Goal: Information Seeking & Learning: Find specific page/section

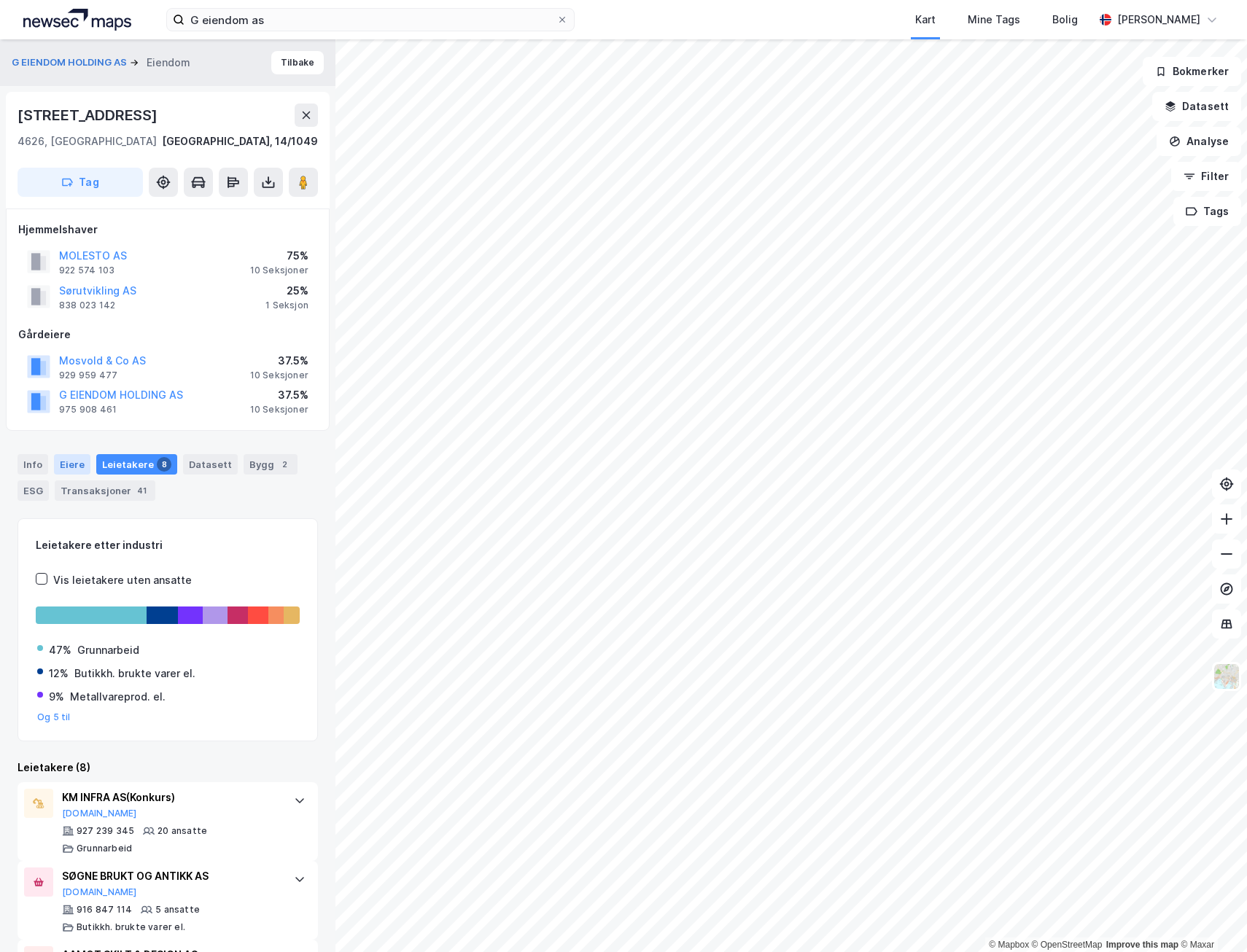
click at [60, 463] on div "Eiere" at bounding box center [72, 464] width 36 height 21
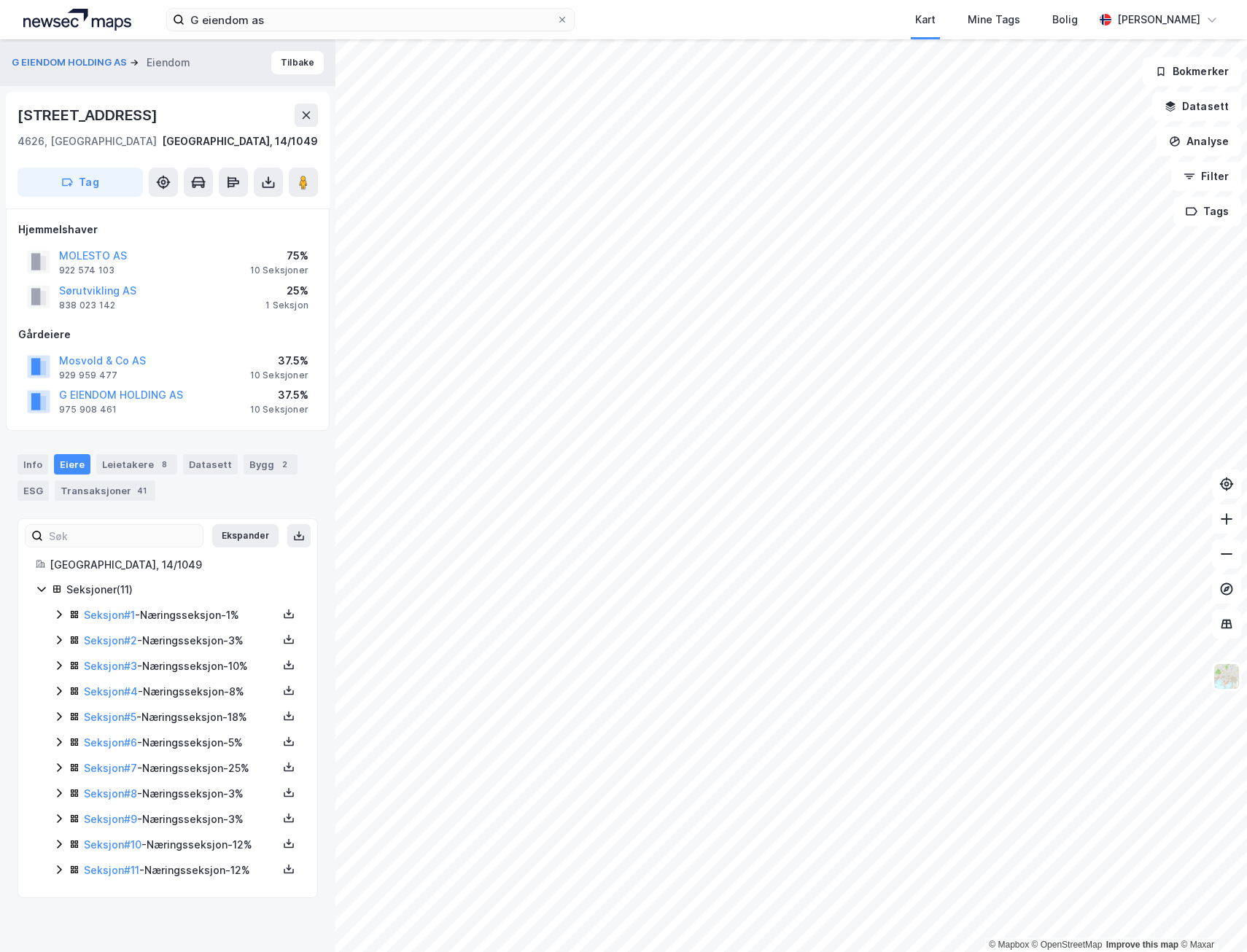
click at [37, 588] on icon at bounding box center [42, 588] width 12 height 12
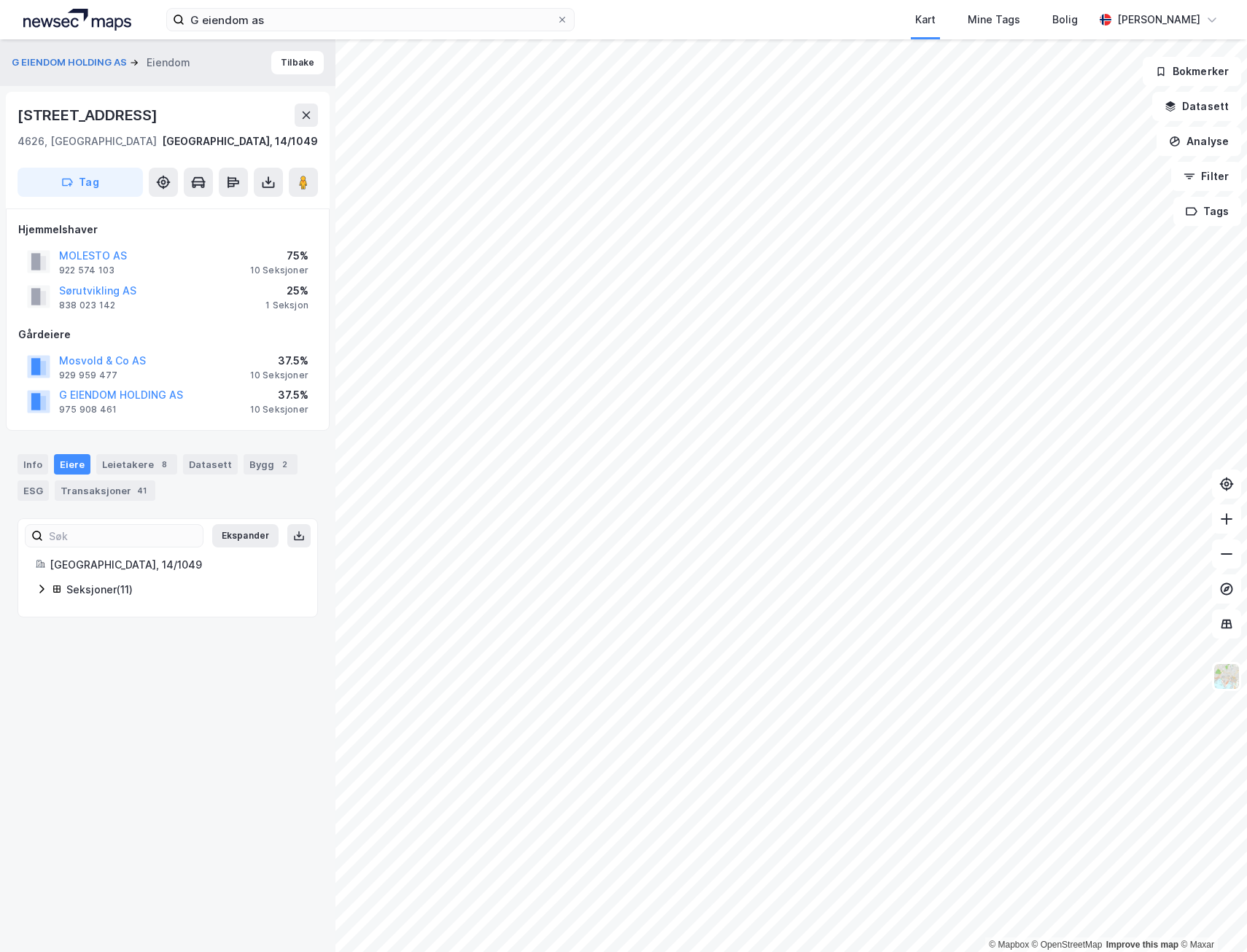
click at [37, 588] on icon at bounding box center [42, 588] width 12 height 12
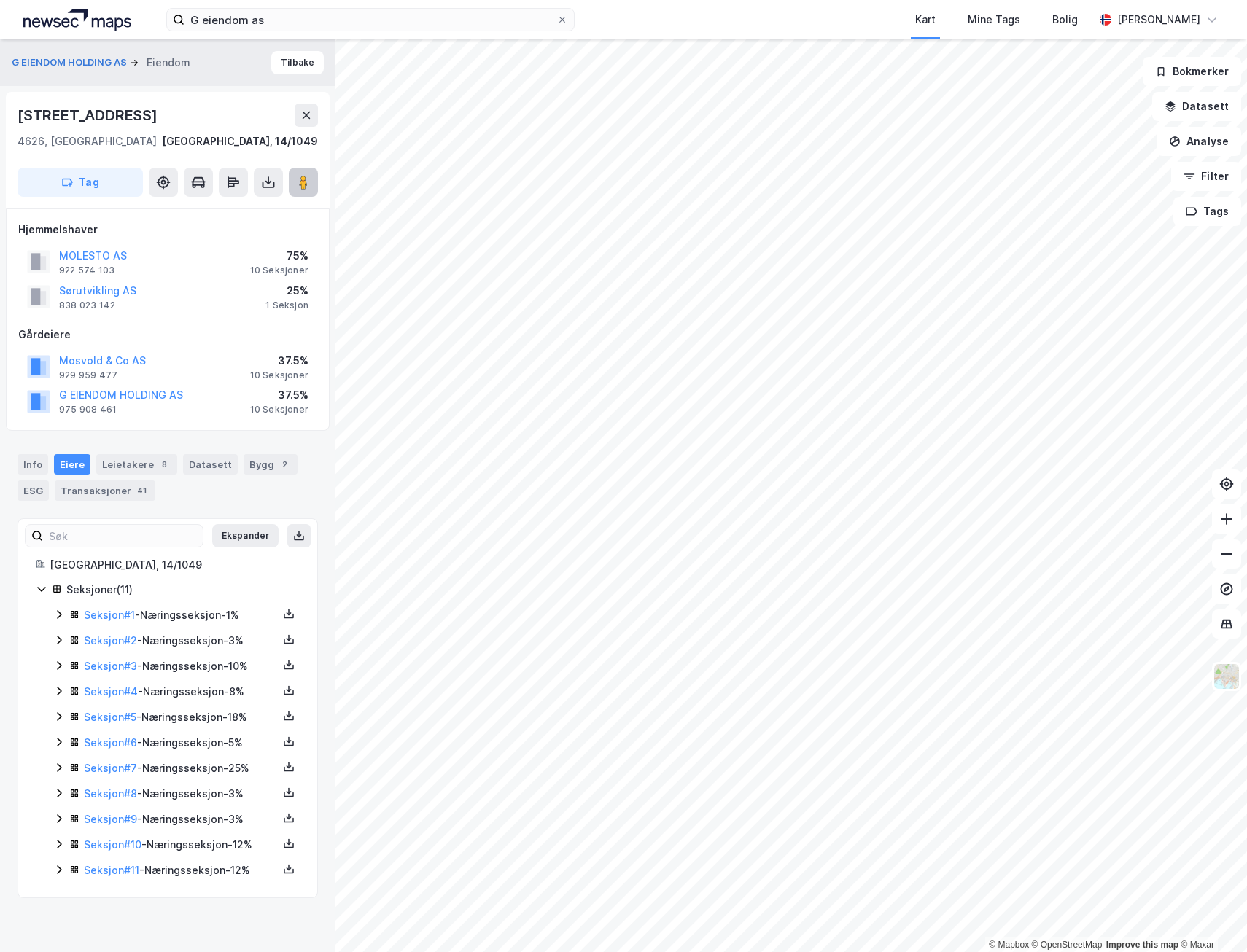
click at [300, 176] on image at bounding box center [304, 182] width 9 height 14
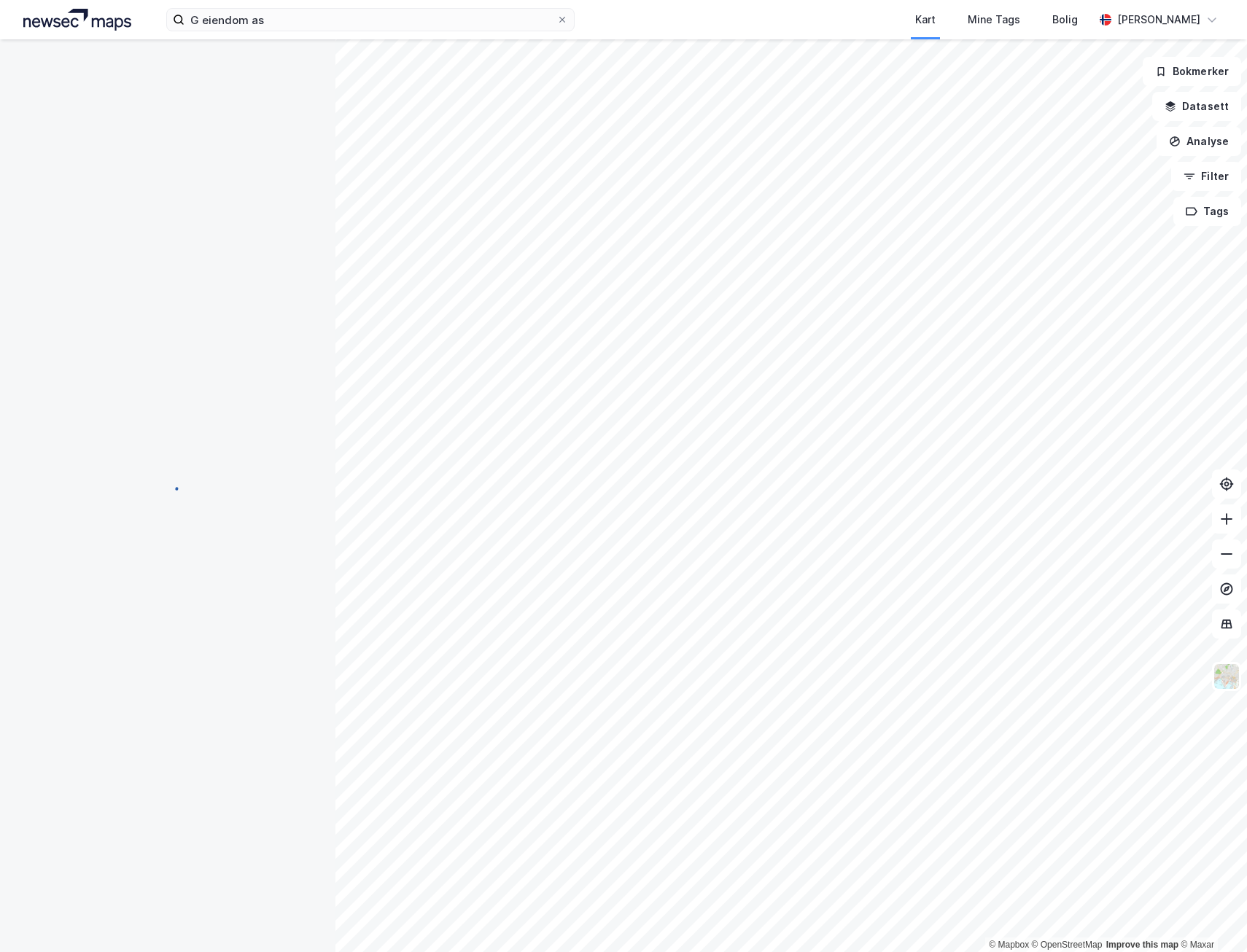
scroll to position [36, 0]
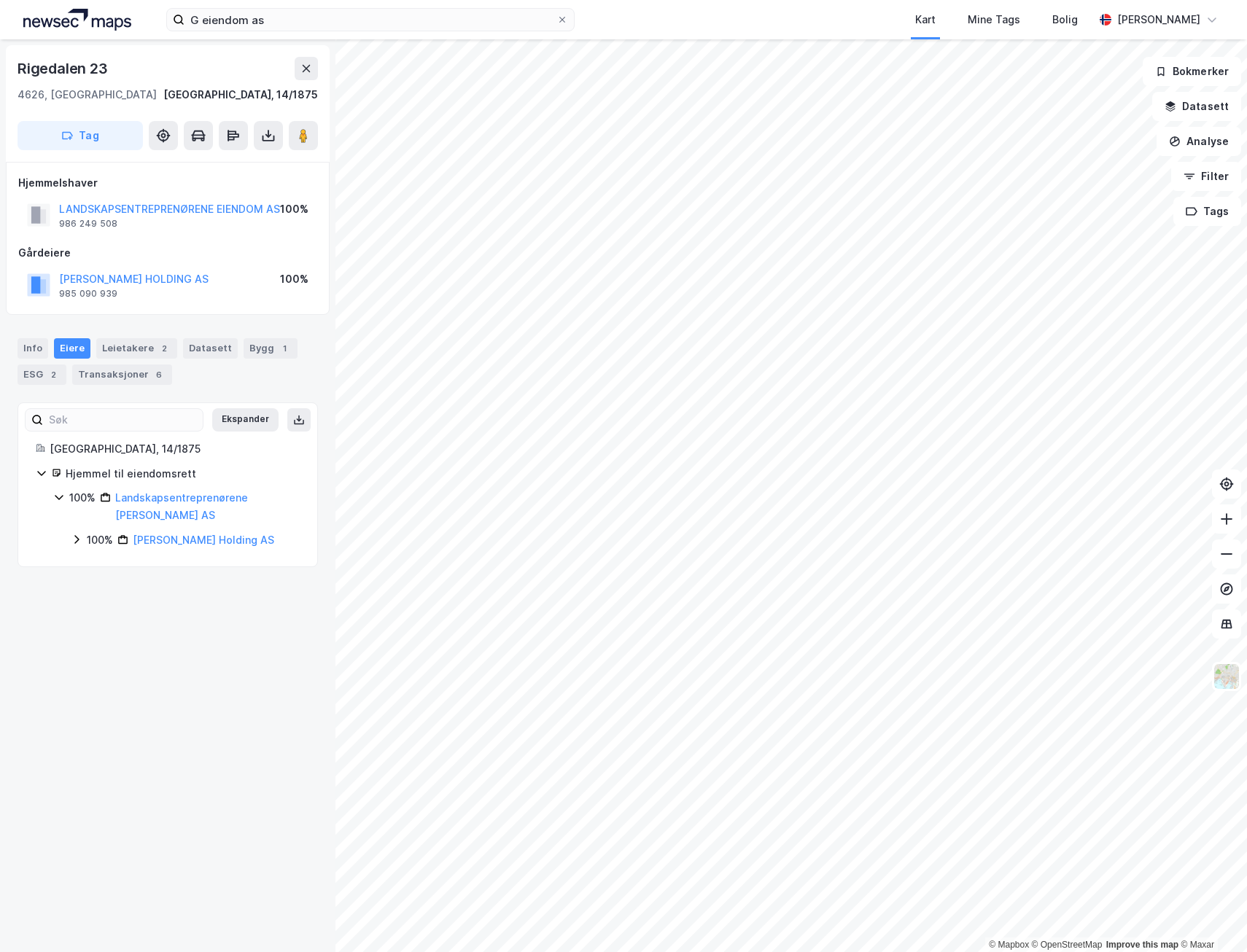
click at [78, 545] on icon at bounding box center [76, 539] width 12 height 12
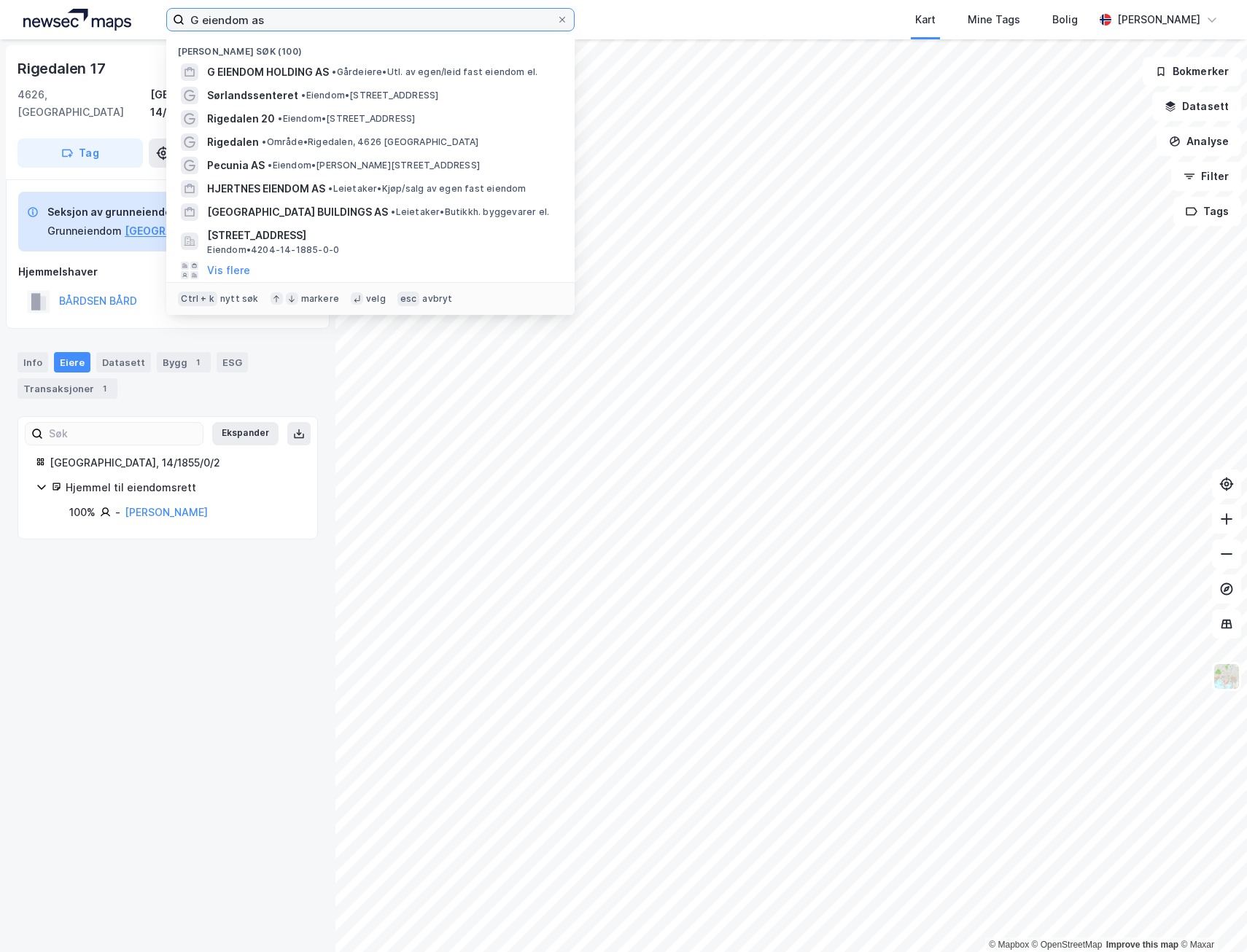
drag, startPoint x: 289, startPoint y: 24, endPoint x: 55, endPoint y: 37, distance: 234.4
click at [52, 37] on div "G eiendom as Nylige søk (100) G EIENDOM HOLDING AS • Gårdeiere • Utl. av egen/l…" at bounding box center [624, 20] width 1247 height 40
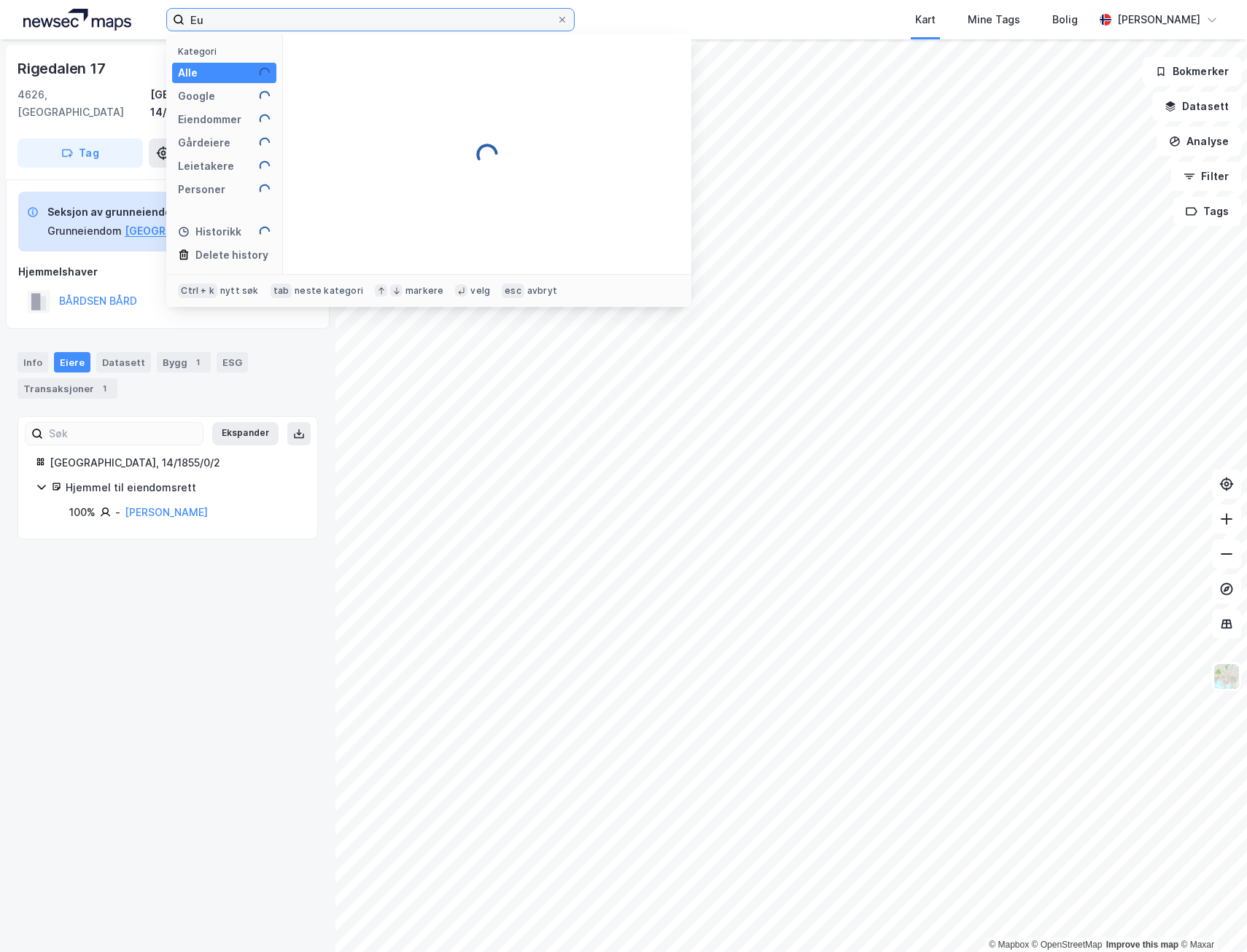
type input "E"
type input "Midtveien 5"
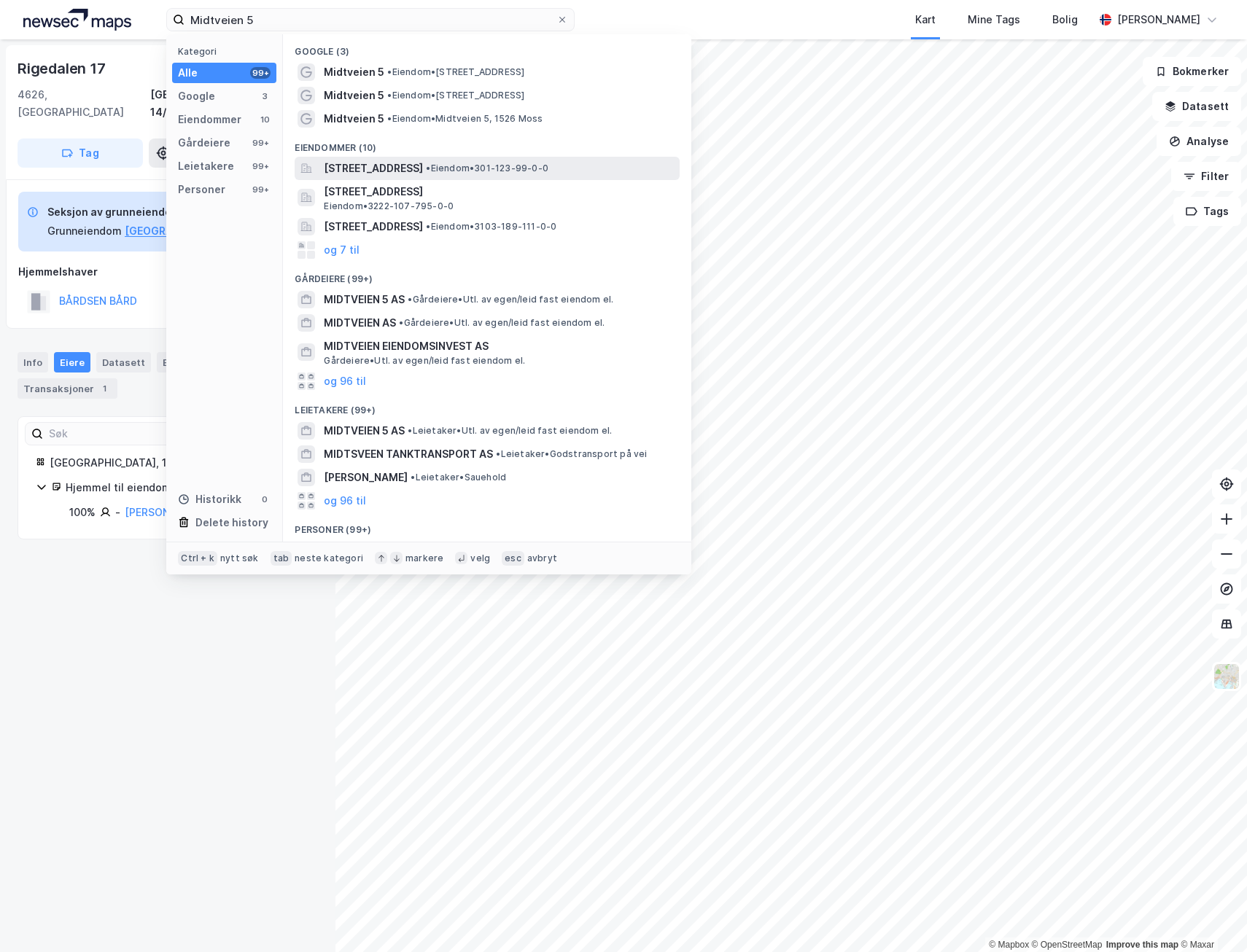
click at [366, 171] on span "[STREET_ADDRESS]" at bounding box center [373, 168] width 99 height 17
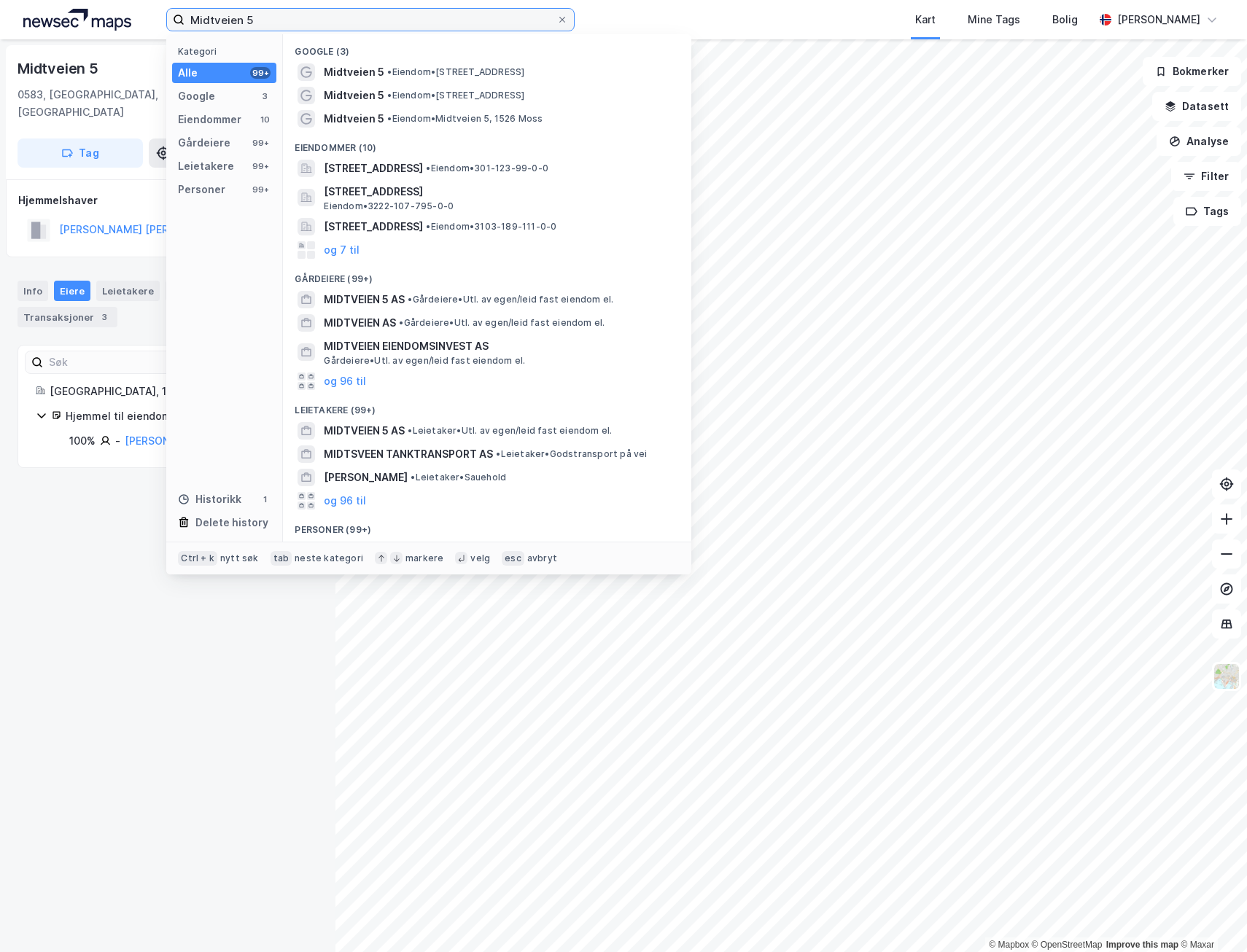
click at [273, 12] on input "Midtveien 5" at bounding box center [370, 20] width 371 height 22
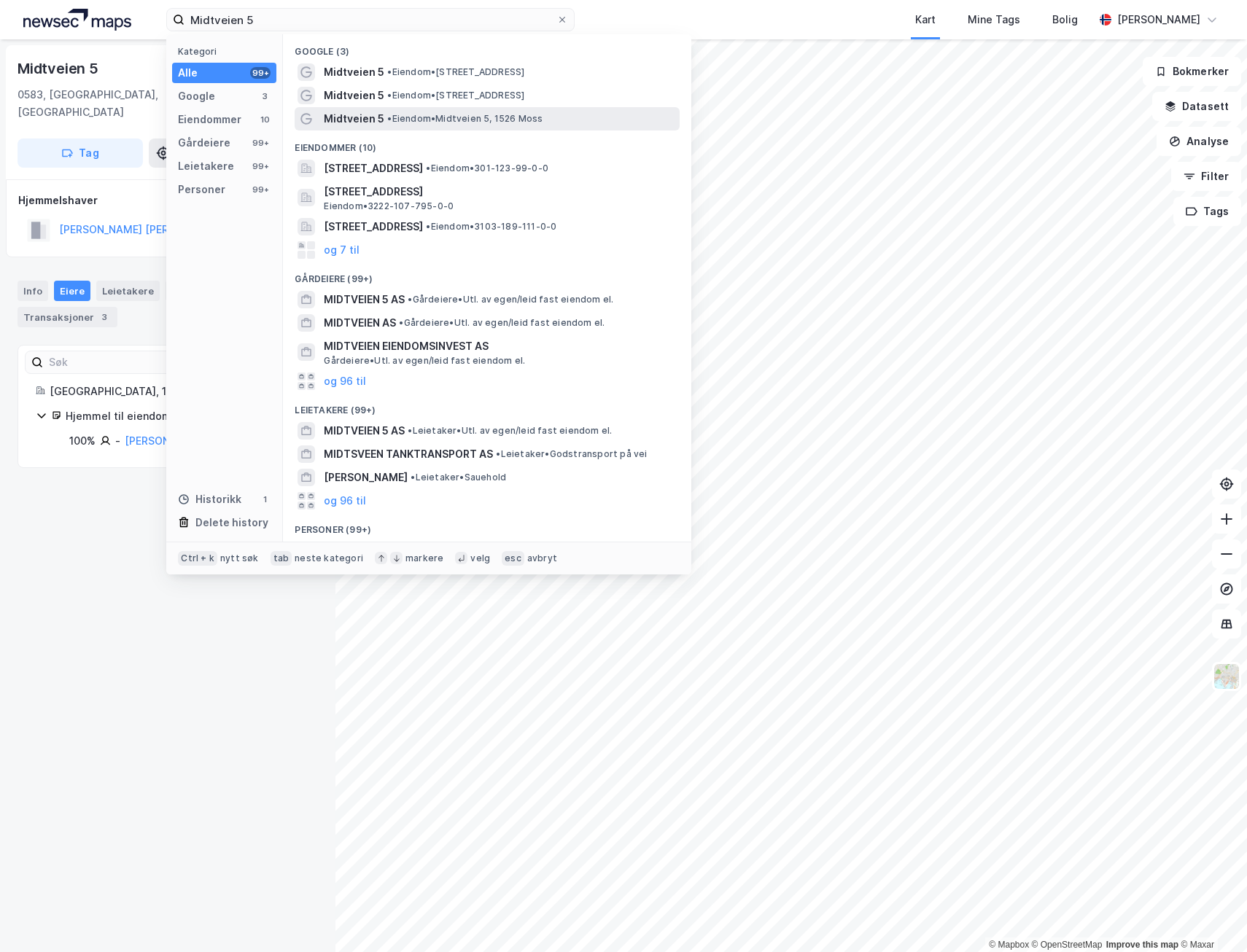
click at [455, 115] on span "• Eiendom • Midtveien 5, 1526 Moss" at bounding box center [464, 118] width 155 height 12
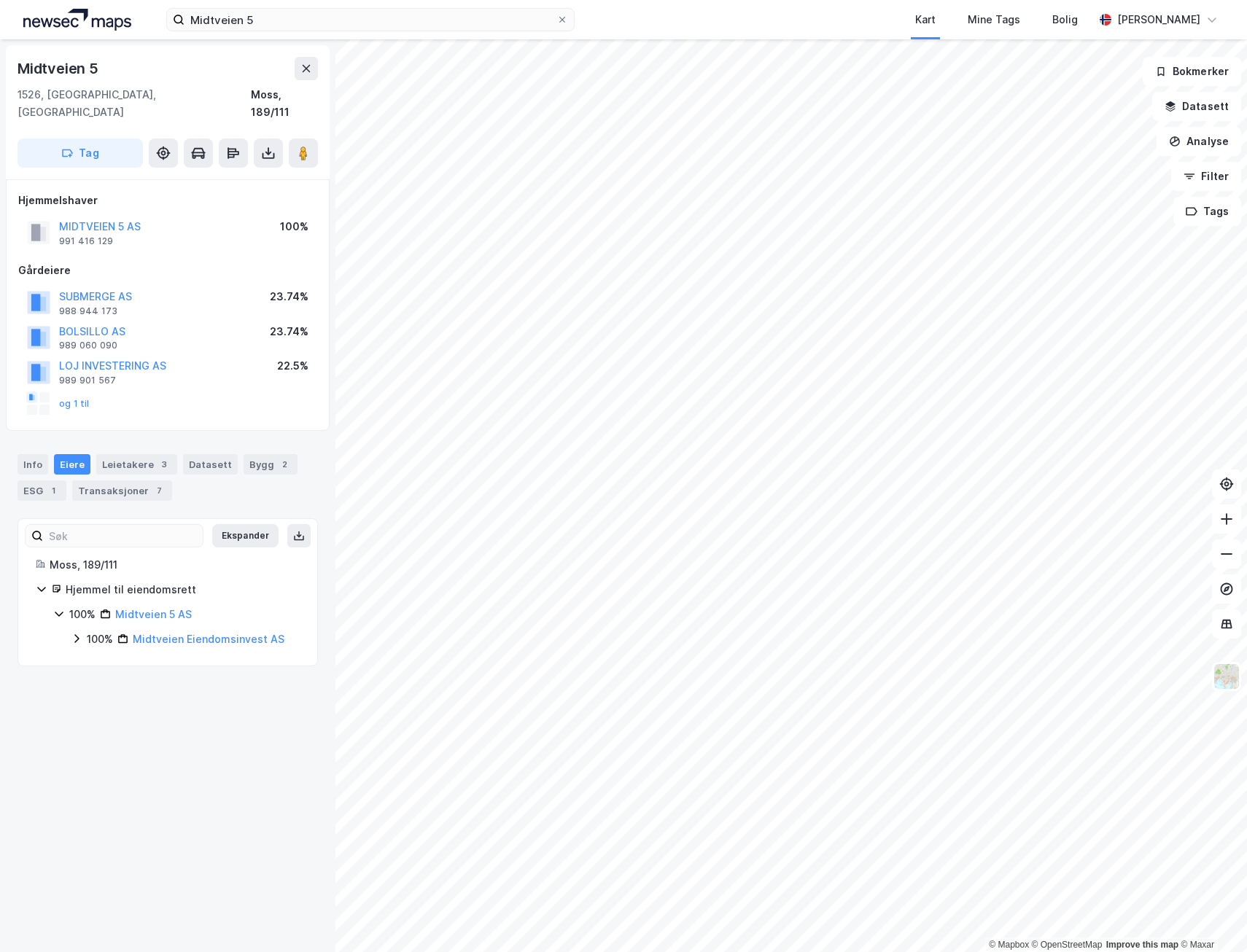
click at [68, 454] on div "Eiere" at bounding box center [72, 464] width 36 height 21
click at [75, 632] on icon at bounding box center [76, 638] width 12 height 12
click at [89, 658] on icon at bounding box center [94, 663] width 12 height 12
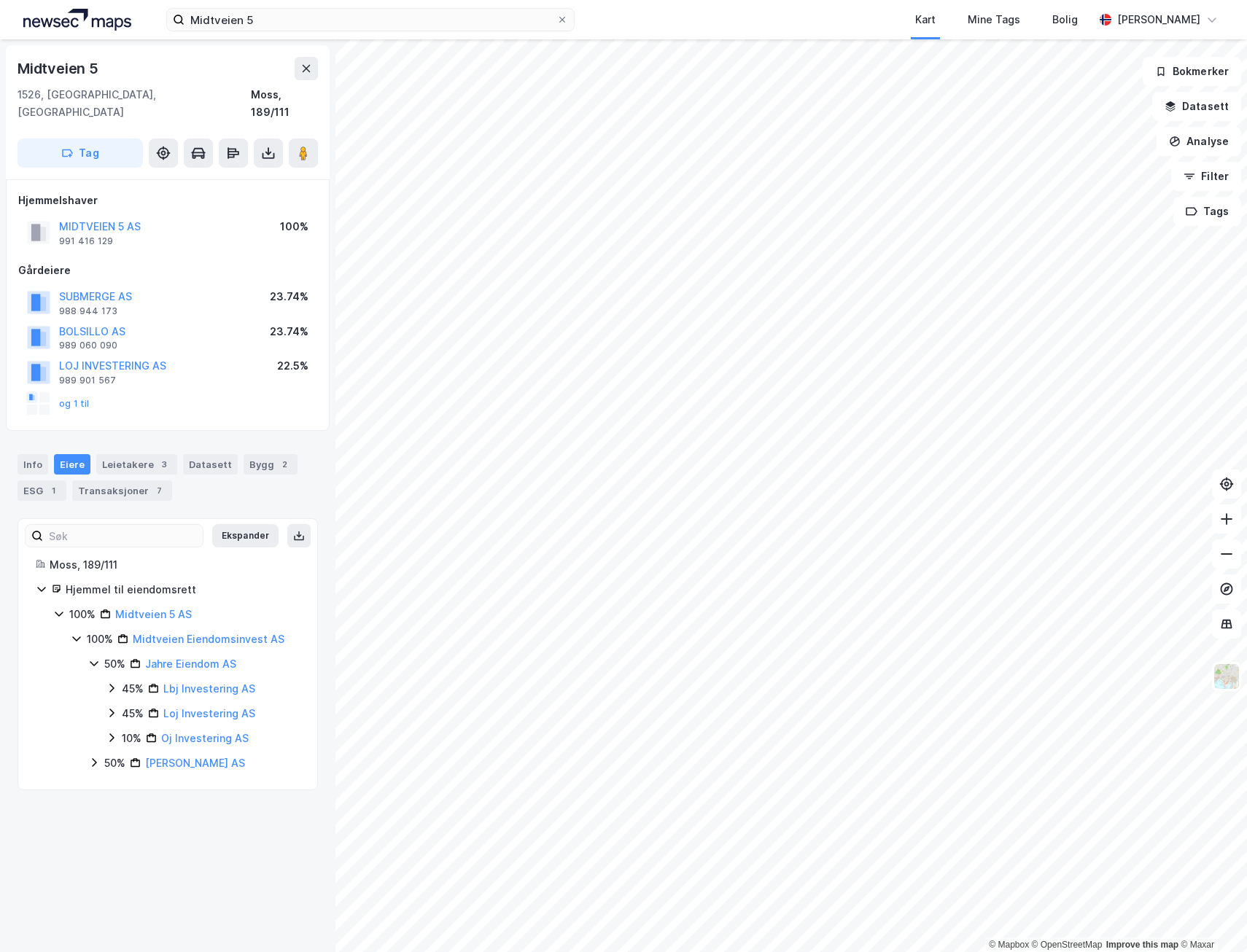
click at [108, 682] on icon at bounding box center [111, 687] width 12 height 12
click at [111, 732] on icon at bounding box center [111, 737] width 12 height 12
click at [107, 781] on icon at bounding box center [111, 787] width 12 height 12
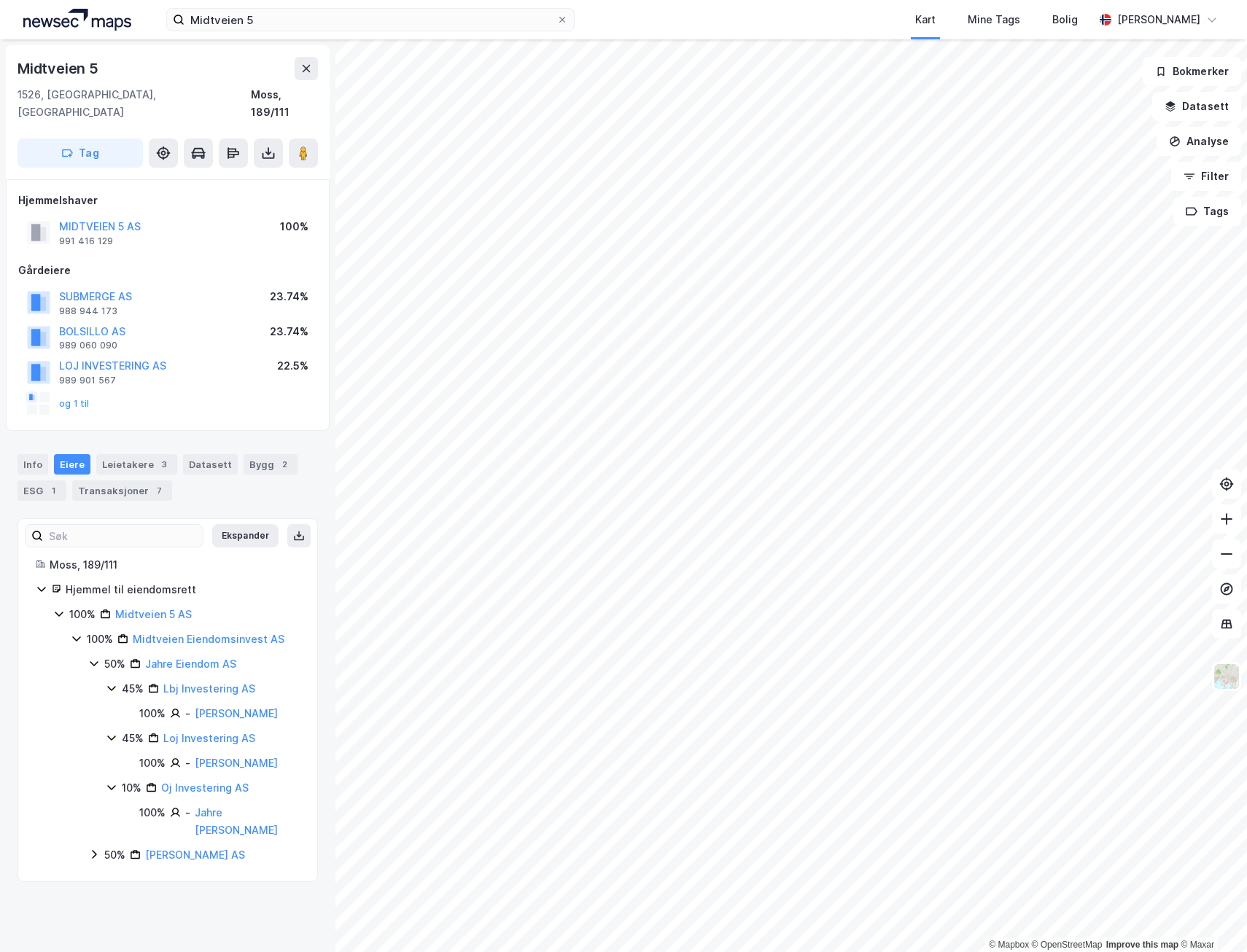
click at [92, 848] on icon at bounding box center [94, 854] width 12 height 12
click at [110, 873] on icon at bounding box center [111, 879] width 12 height 12
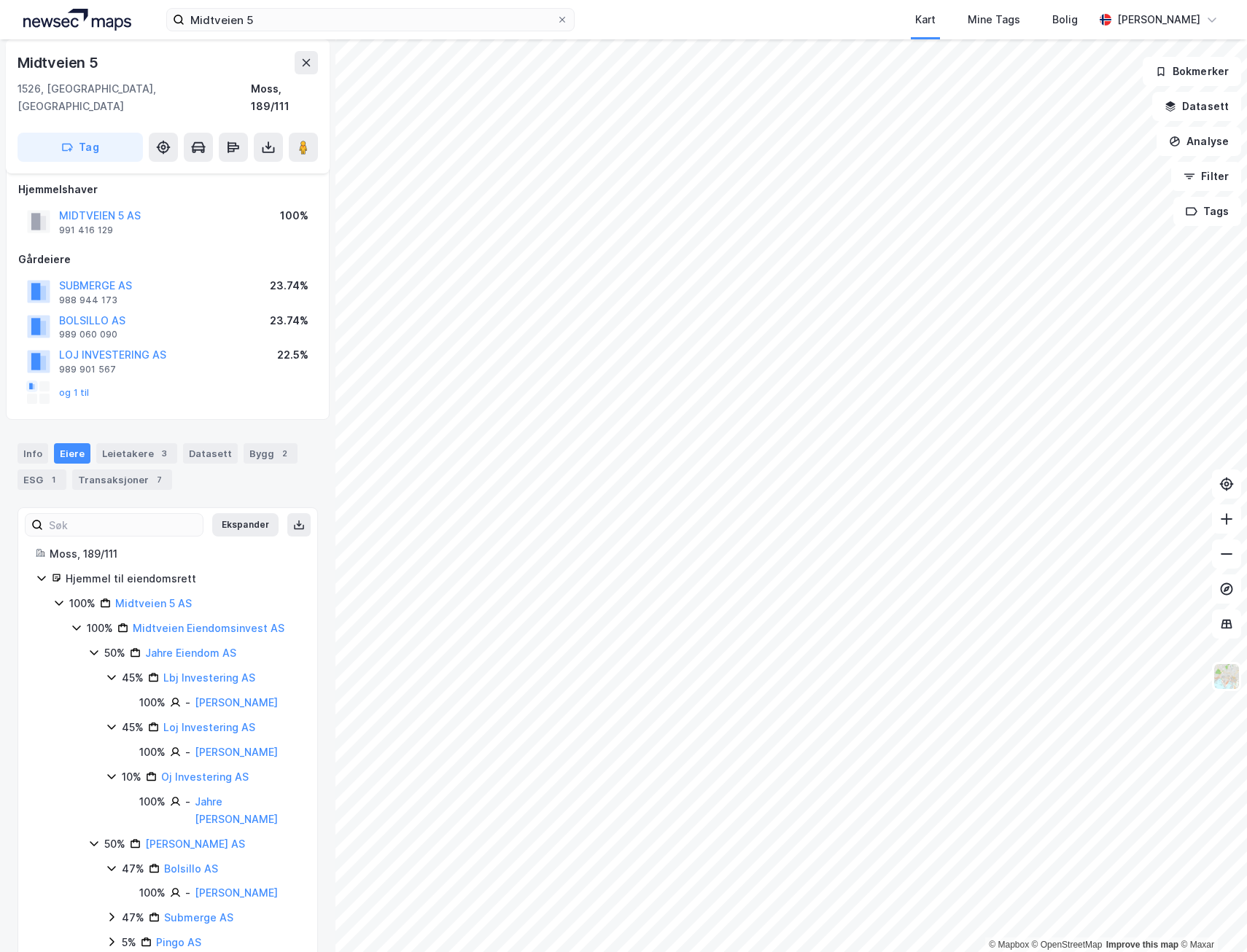
click at [111, 910] on icon at bounding box center [111, 916] width 12 height 12
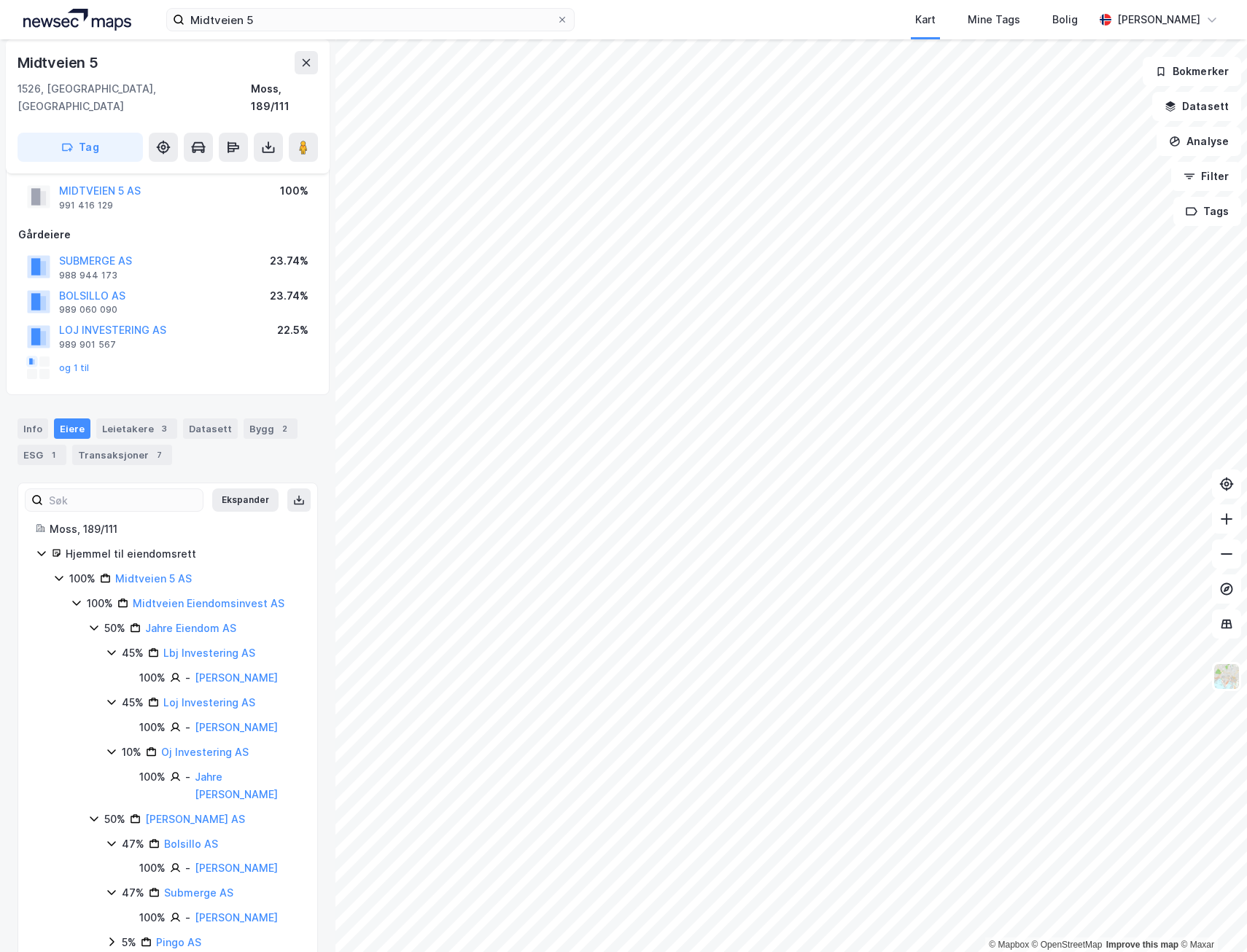
click at [111, 936] on icon at bounding box center [111, 941] width 12 height 12
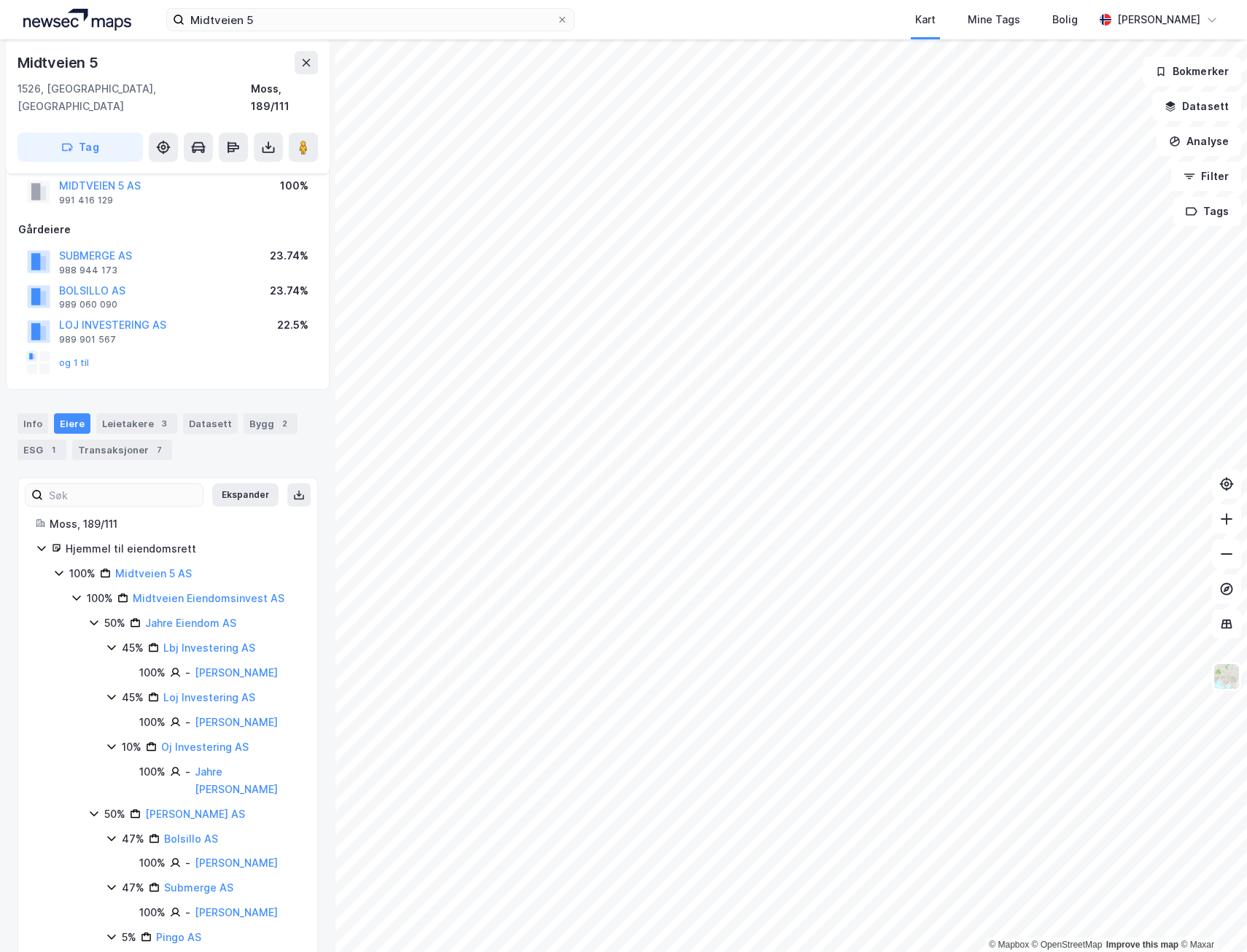
scroll to position [61, 0]
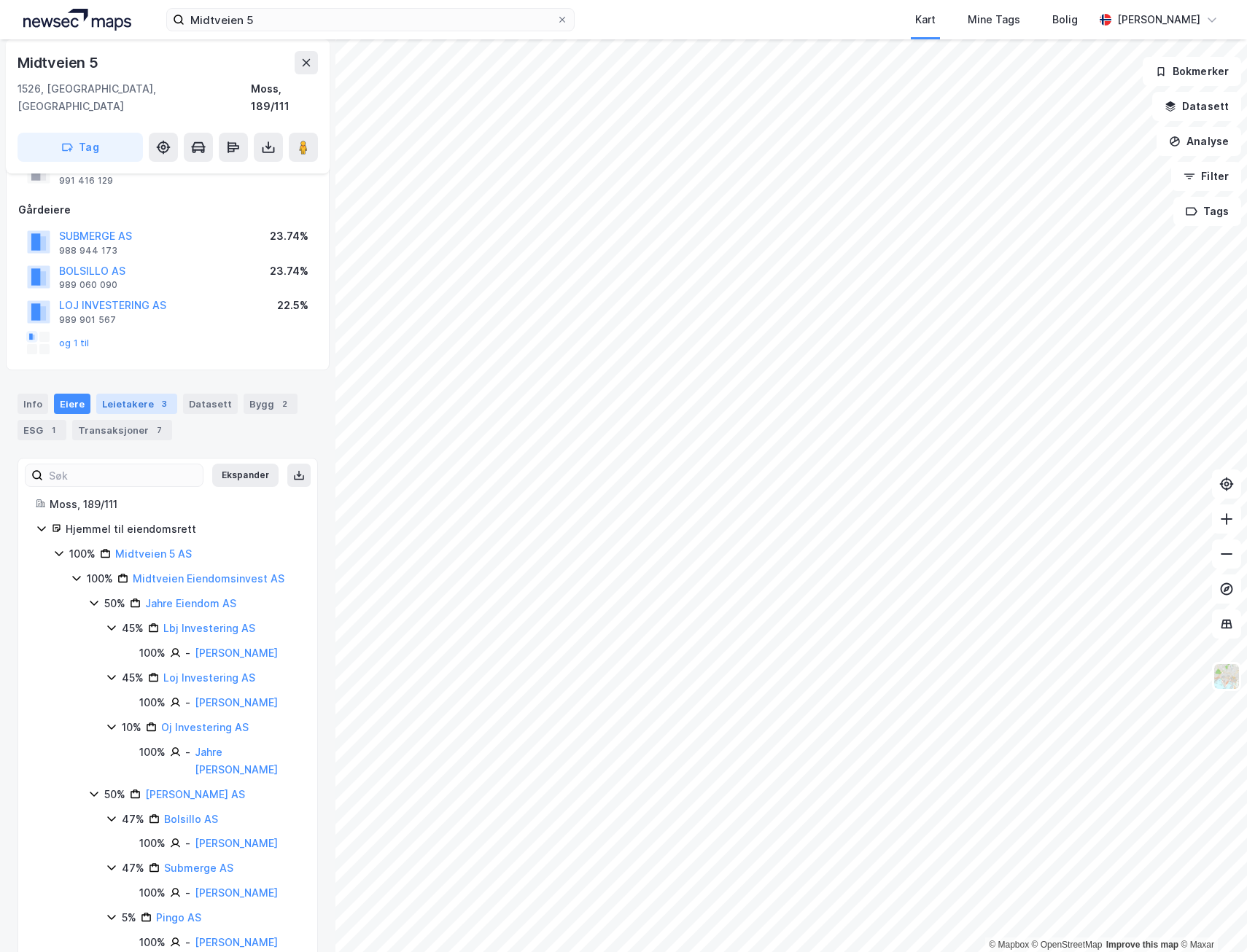
click at [127, 394] on div "Leietakere 3" at bounding box center [136, 404] width 81 height 21
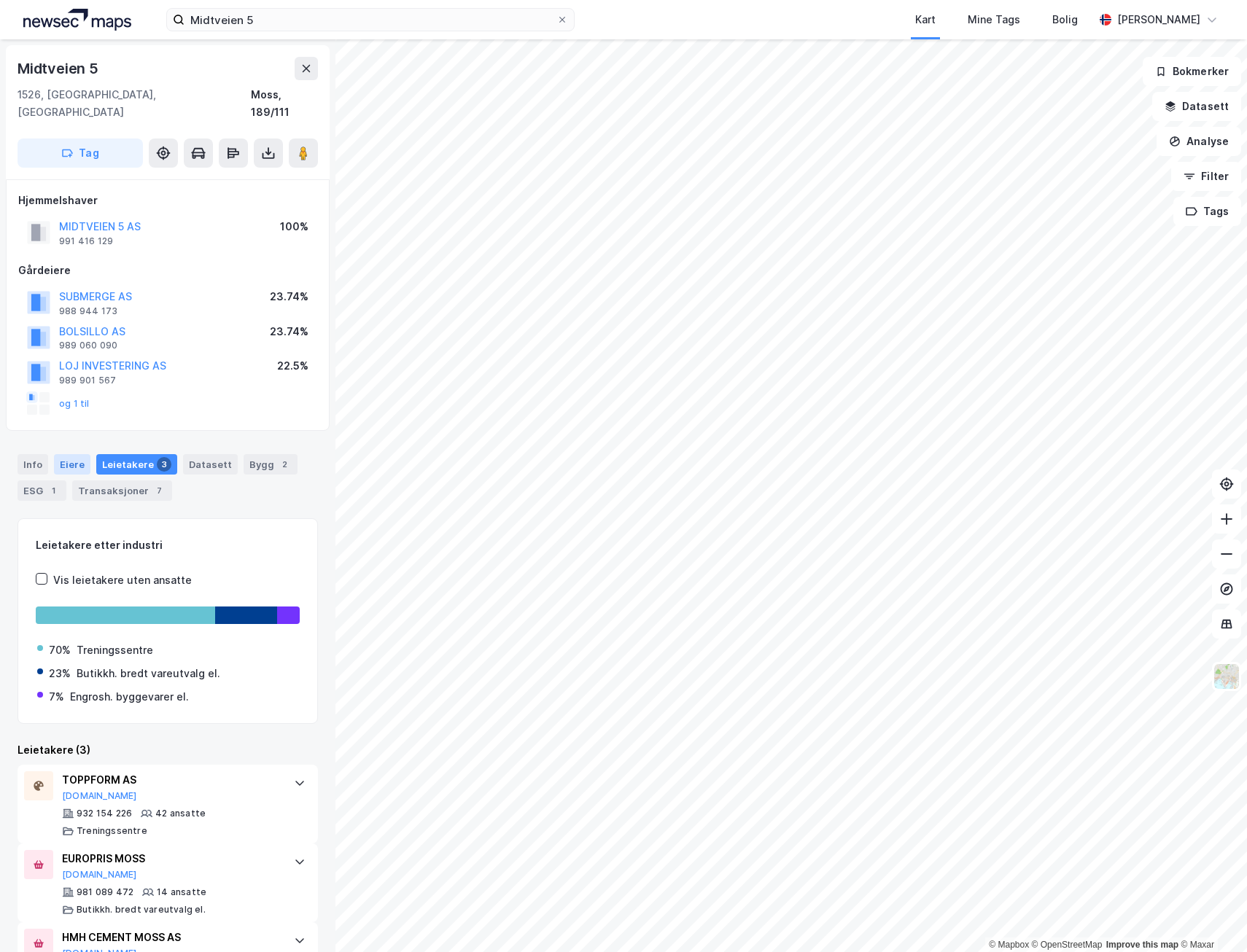
click at [62, 454] on div "Eiere" at bounding box center [72, 464] width 36 height 21
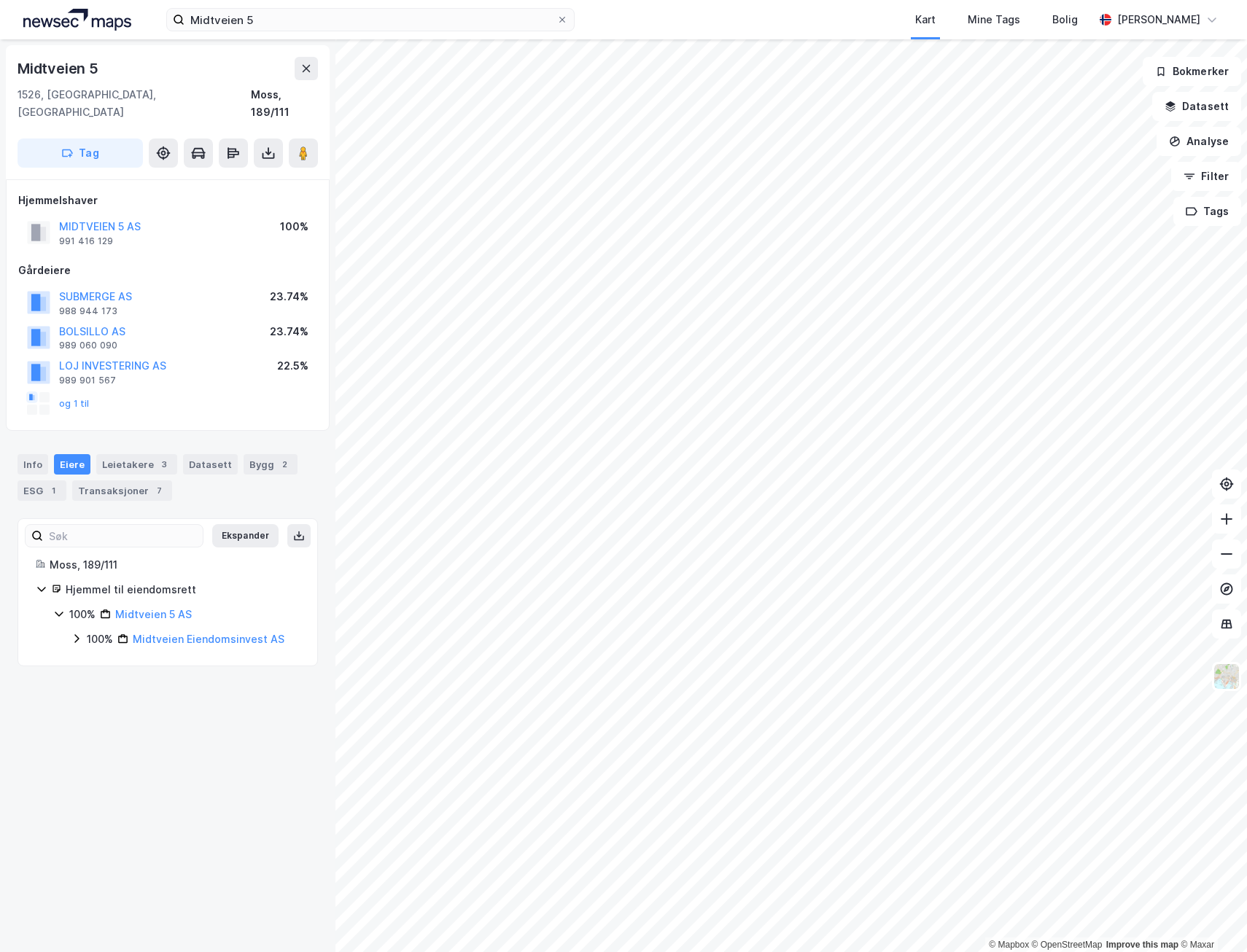
click at [77, 632] on icon at bounding box center [76, 638] width 12 height 12
click at [94, 658] on icon at bounding box center [94, 663] width 5 height 9
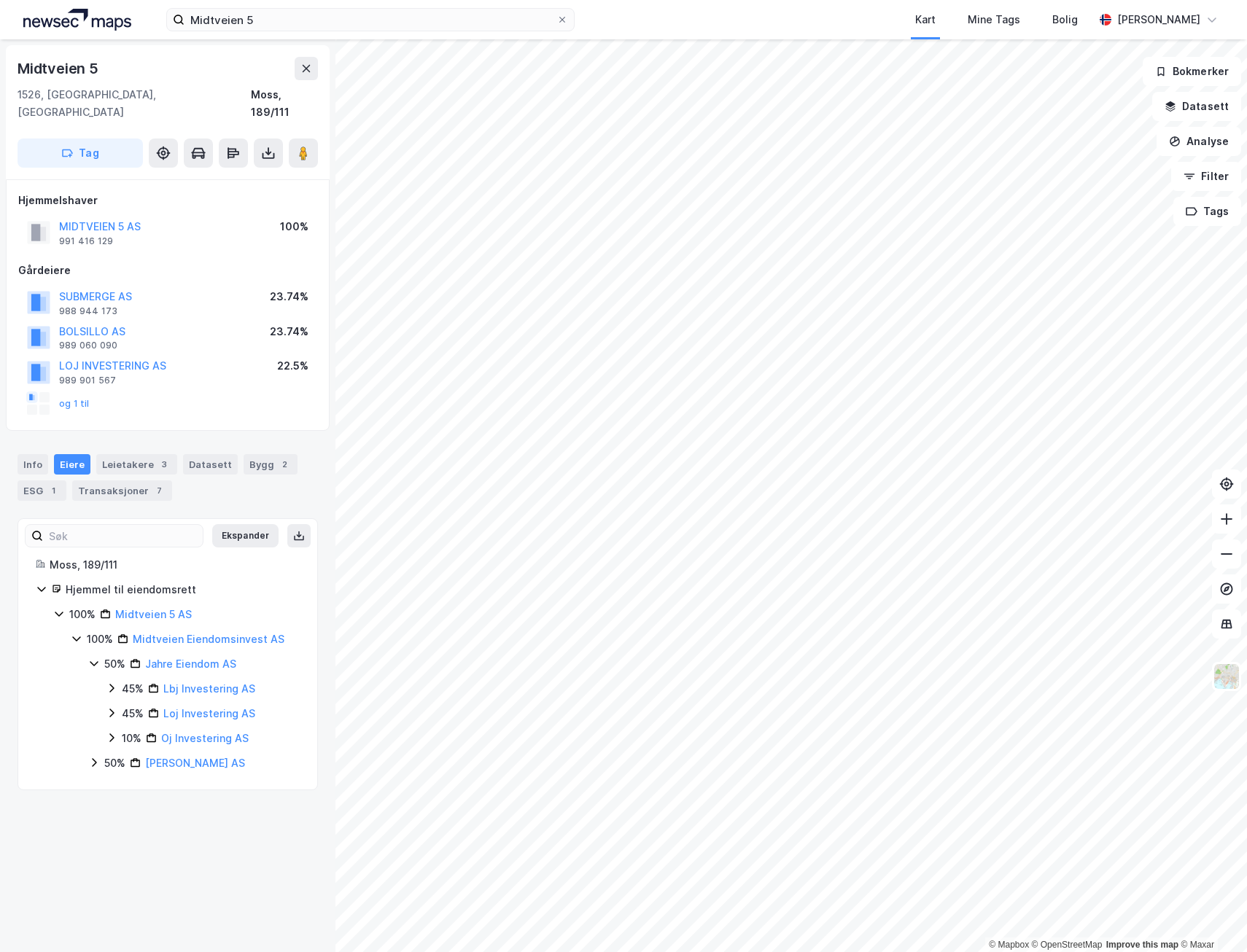
click at [92, 756] on icon at bounding box center [94, 761] width 12 height 12
click at [90, 756] on icon at bounding box center [94, 761] width 12 height 12
click at [174, 756] on link "[PERSON_NAME] AS" at bounding box center [195, 762] width 100 height 13
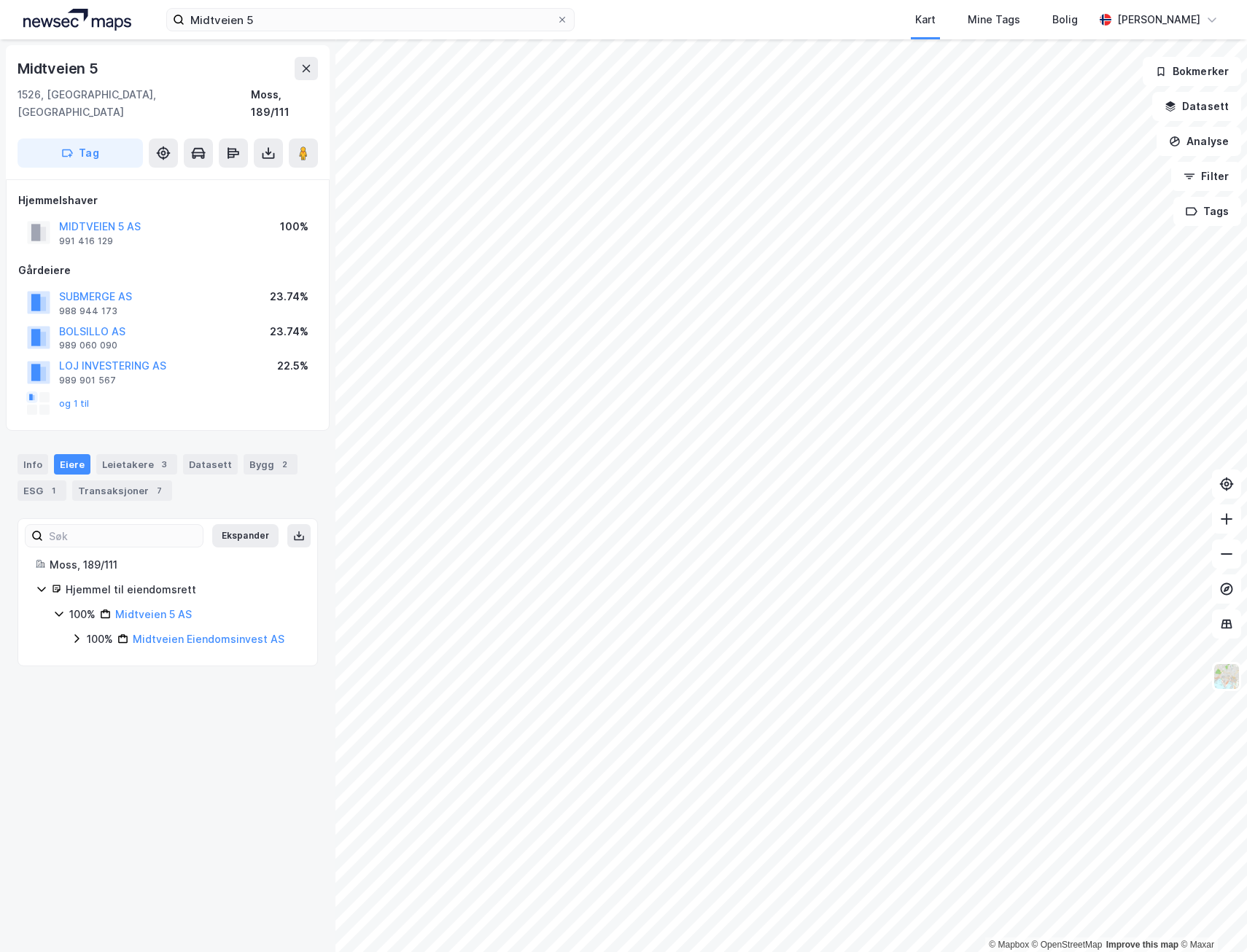
click at [74, 632] on icon at bounding box center [76, 638] width 12 height 12
click at [91, 658] on icon at bounding box center [94, 663] width 12 height 12
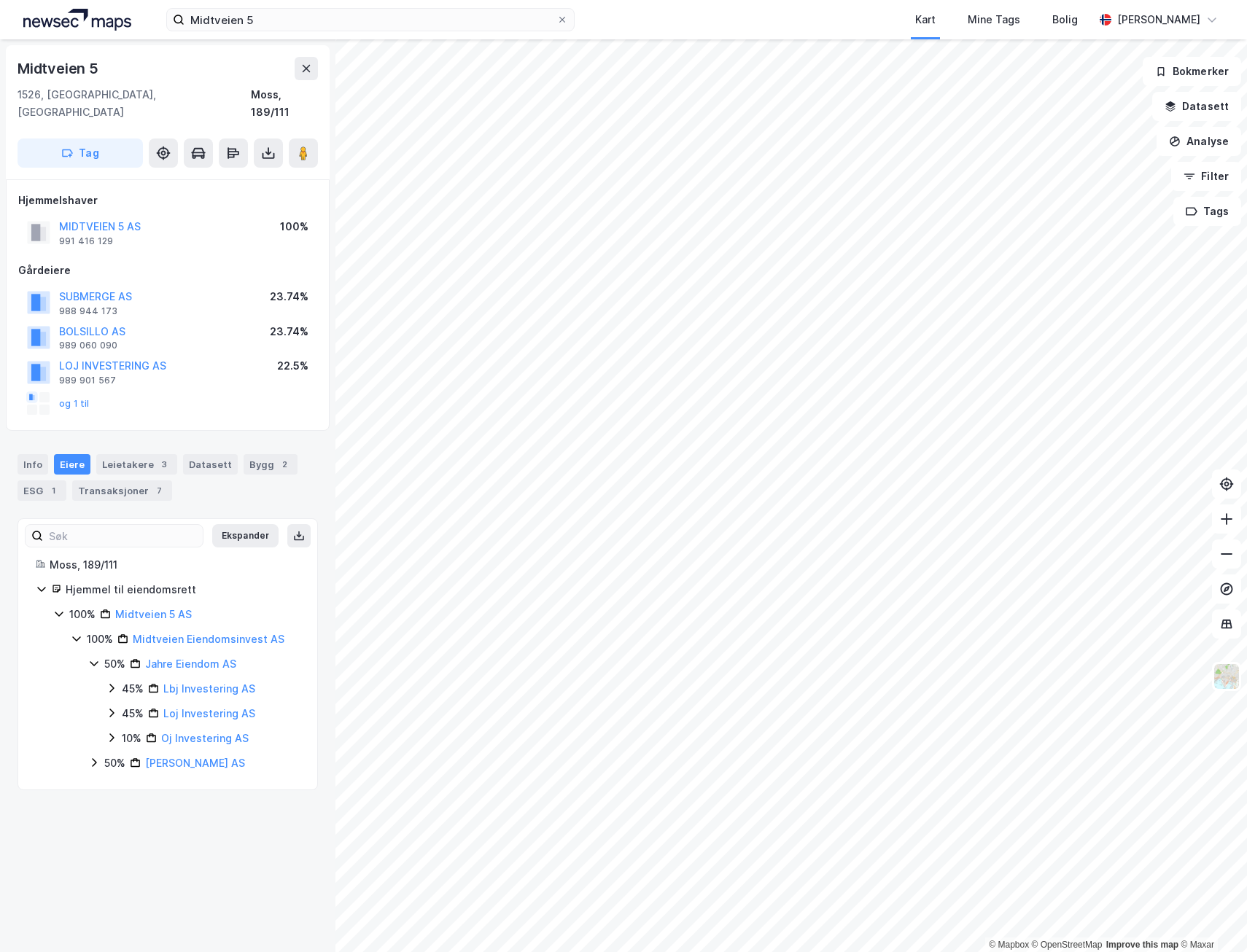
click at [94, 756] on icon at bounding box center [94, 761] width 12 height 12
click at [108, 682] on icon at bounding box center [111, 687] width 12 height 12
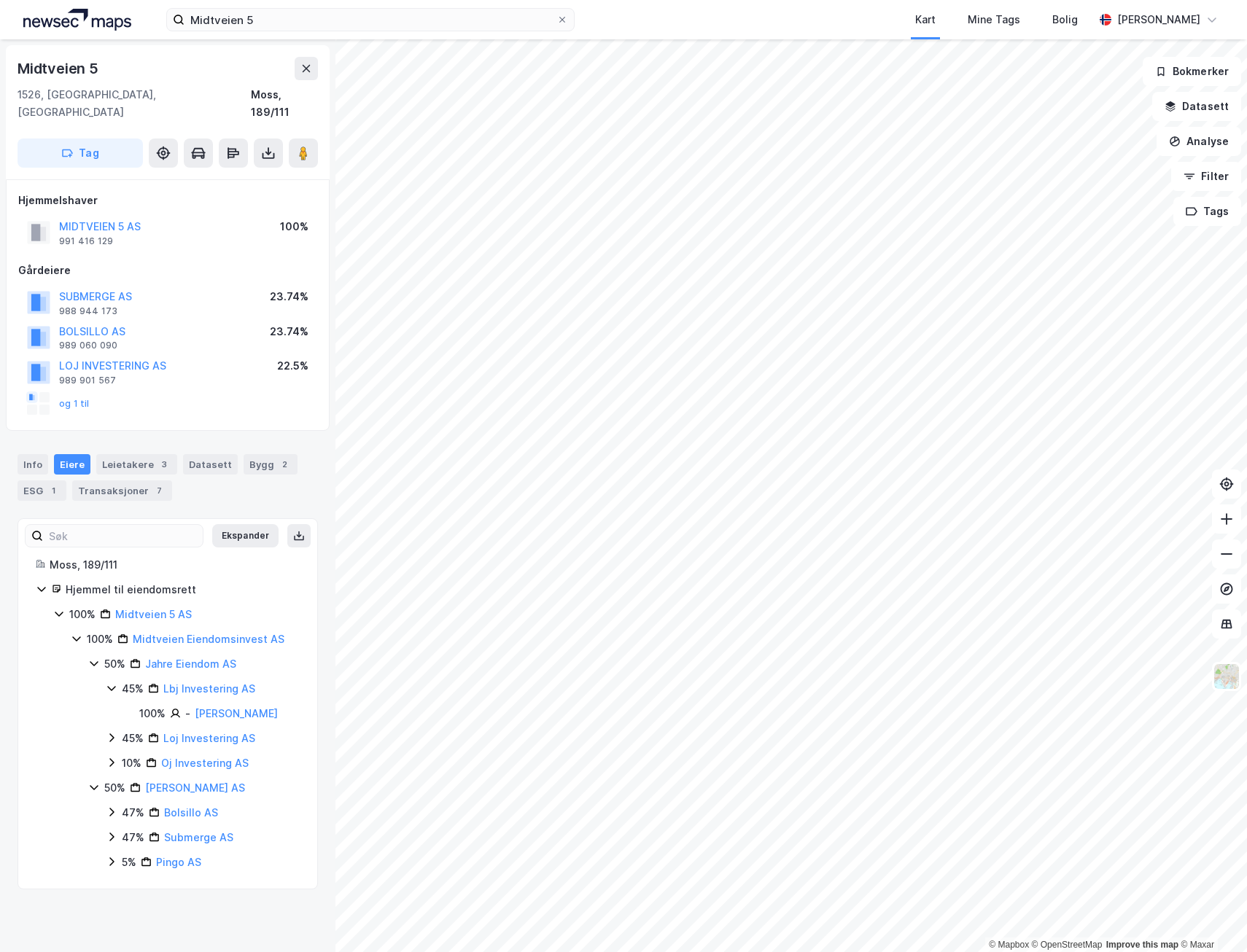
click at [113, 732] on icon at bounding box center [111, 737] width 12 height 12
click at [108, 781] on icon at bounding box center [111, 787] width 12 height 12
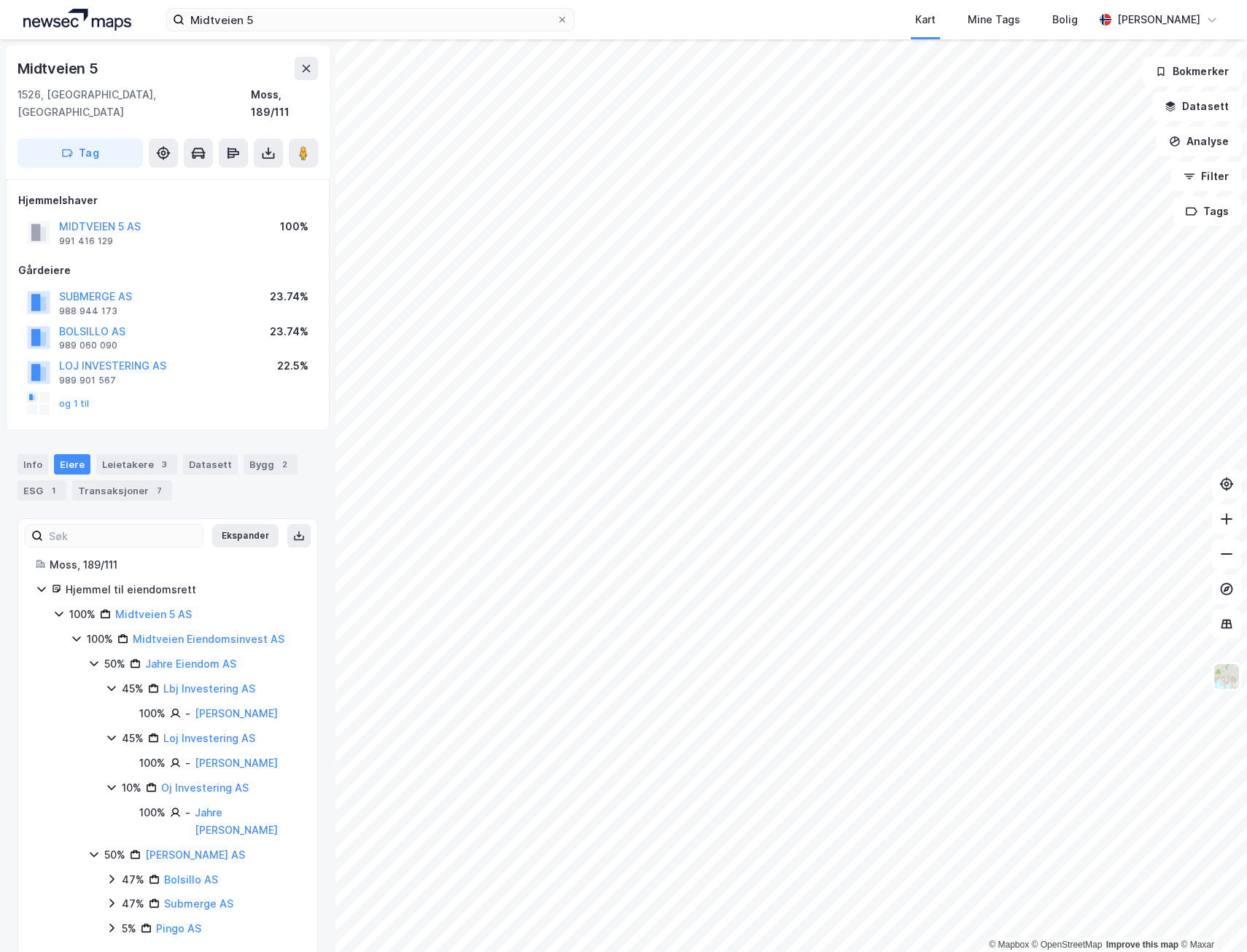
click at [111, 873] on icon at bounding box center [111, 879] width 12 height 12
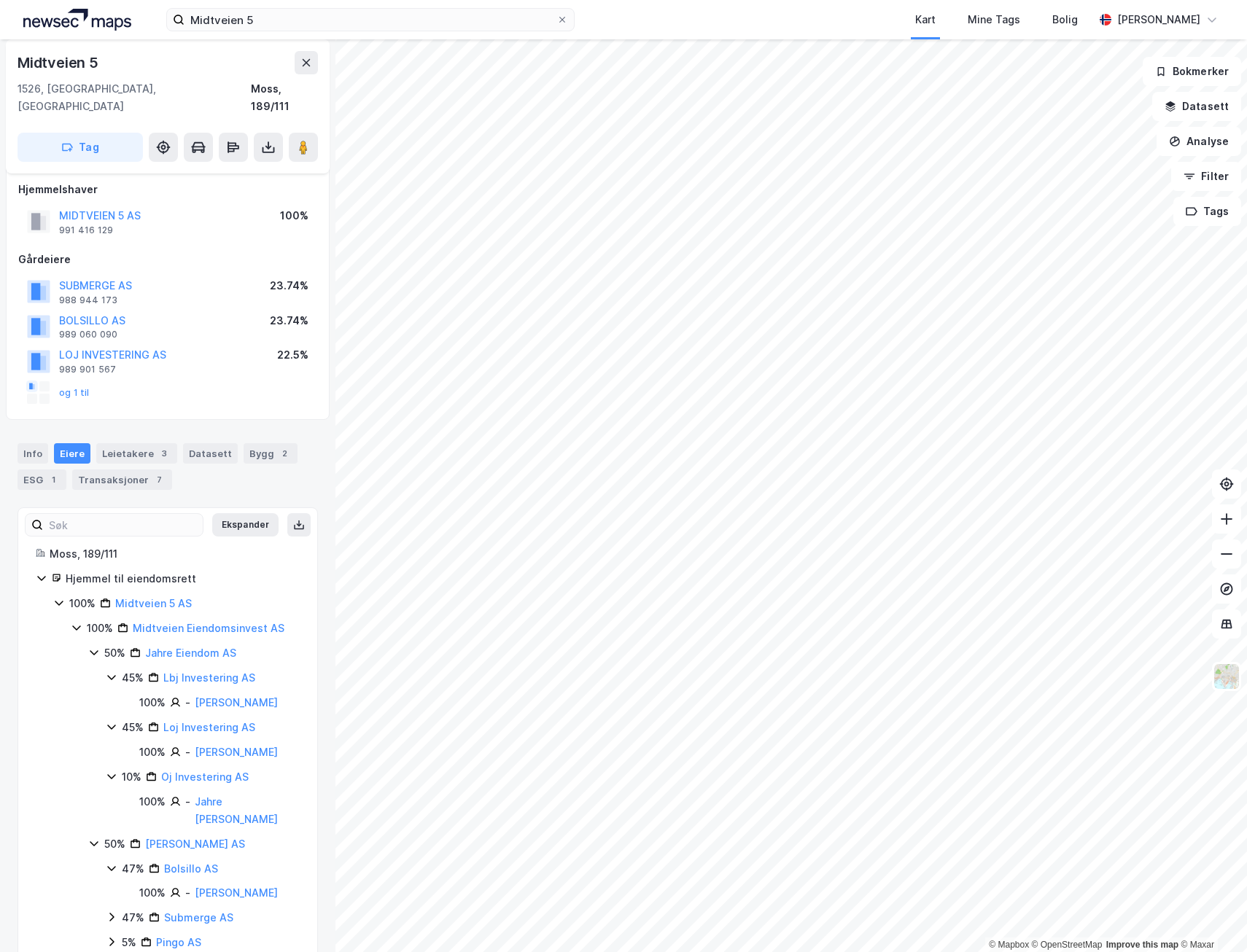
click at [110, 910] on icon at bounding box center [111, 916] width 12 height 12
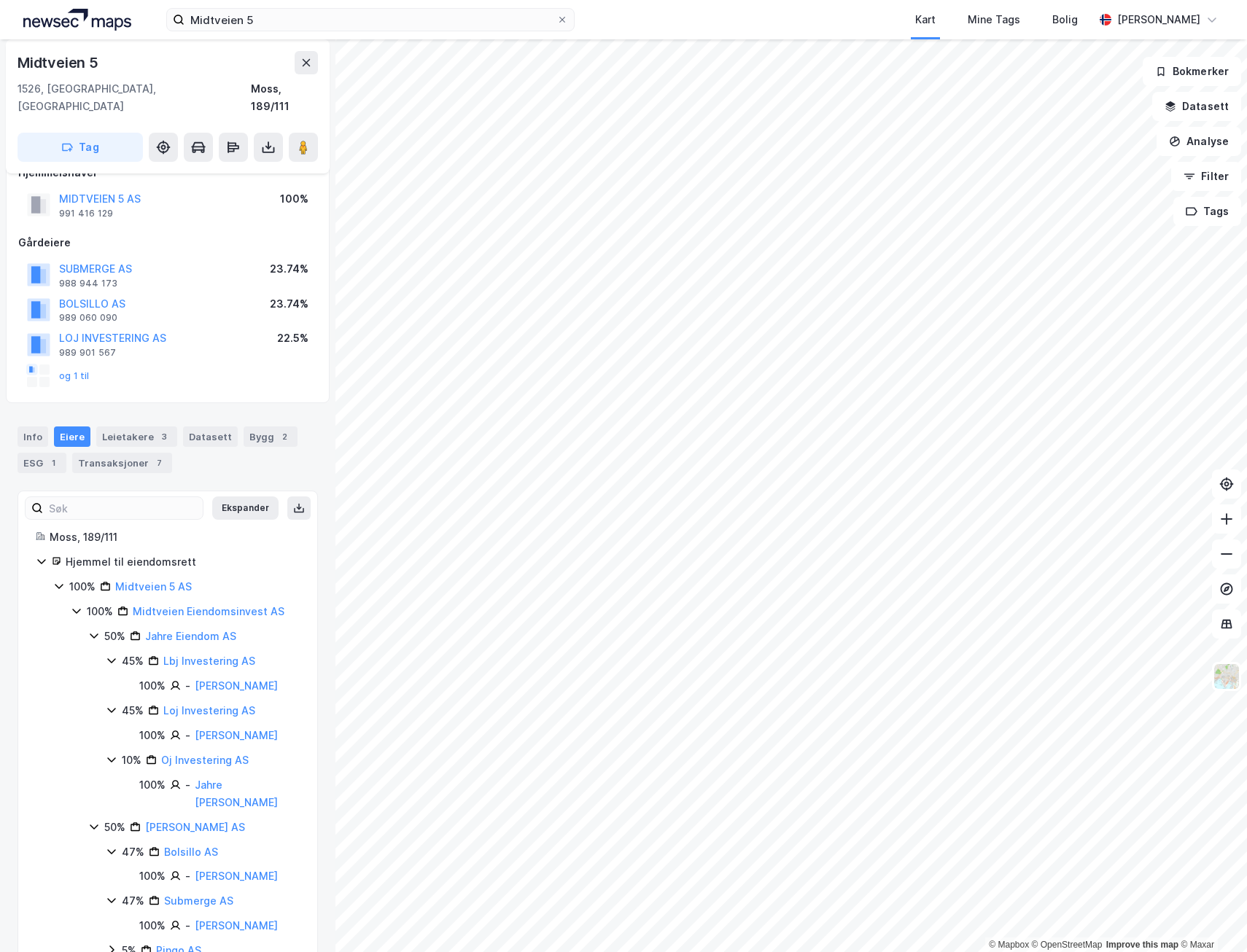
scroll to position [36, 0]
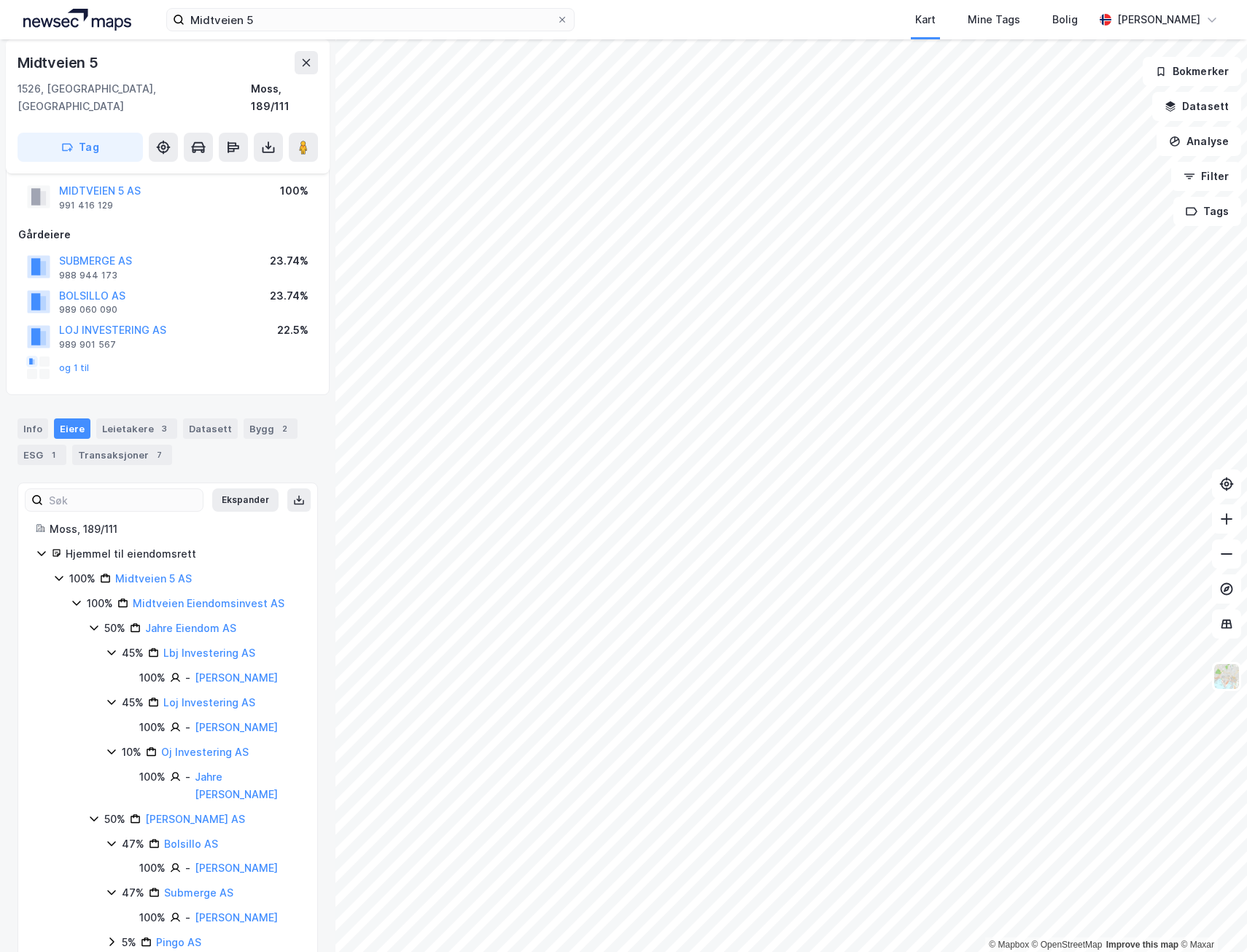
click at [112, 938] on icon at bounding box center [111, 942] width 5 height 9
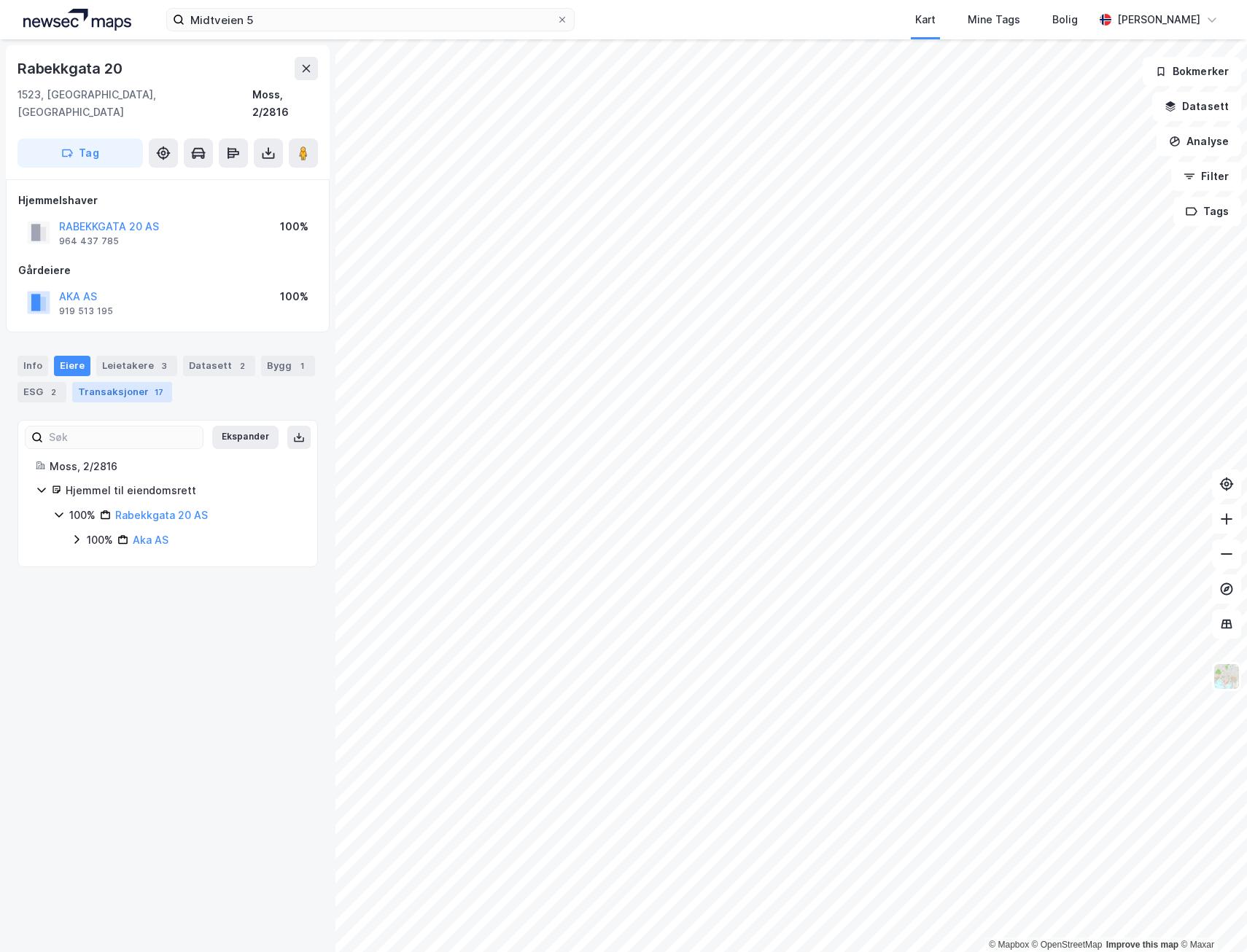
click at [117, 382] on div "Transaksjoner 17" at bounding box center [122, 392] width 100 height 21
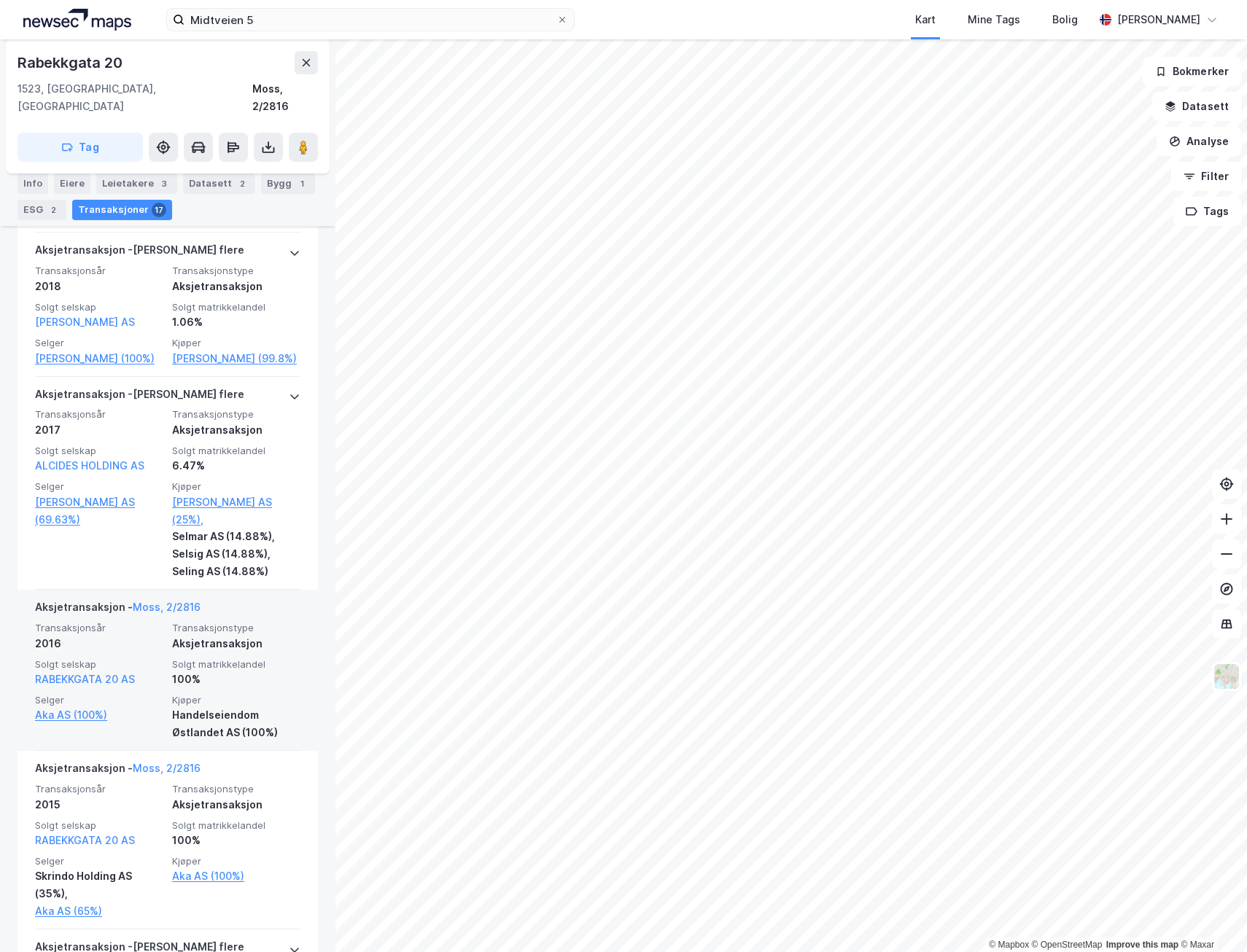
scroll to position [1603, 0]
